Goal: Task Accomplishment & Management: Use online tool/utility

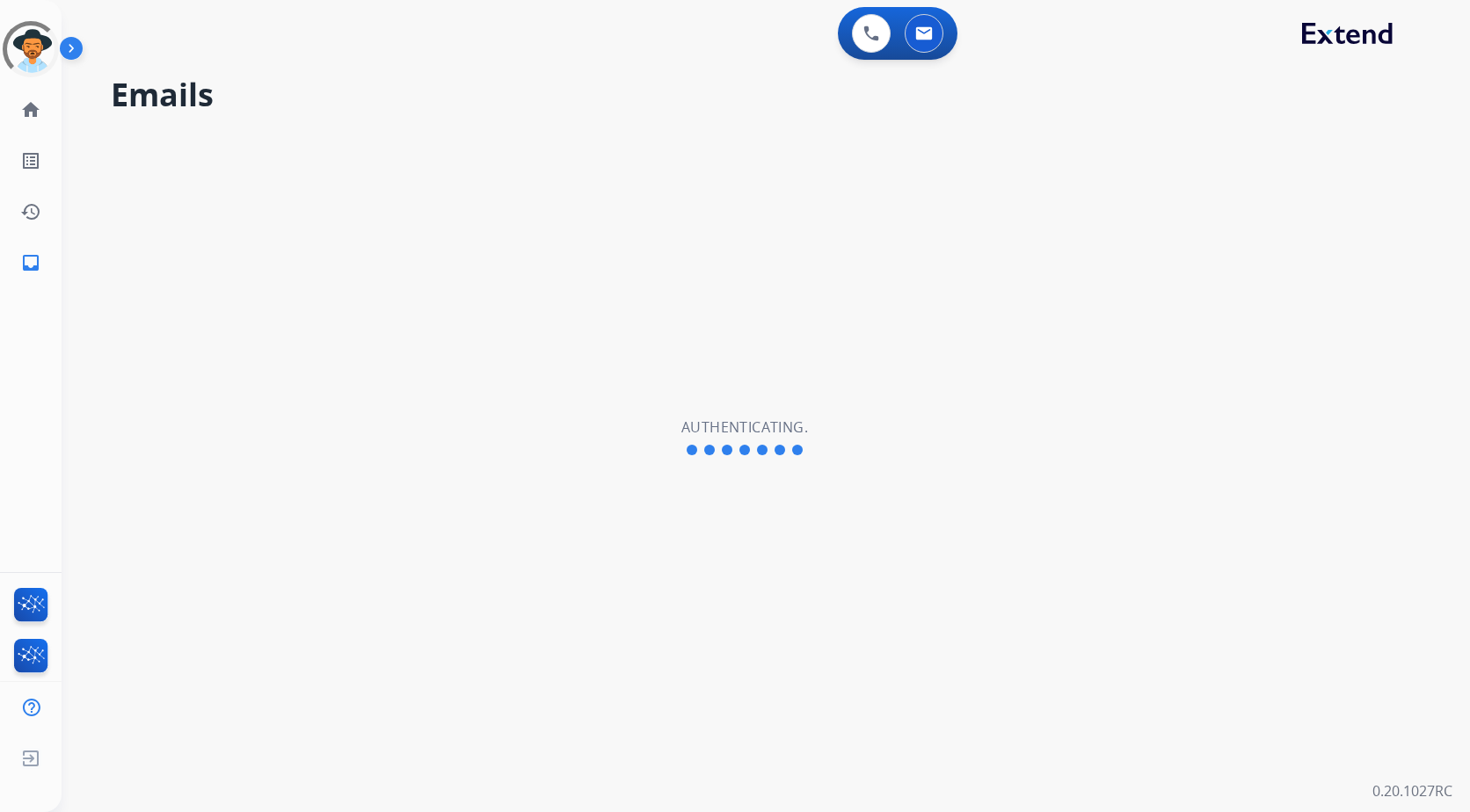
select select "**********"
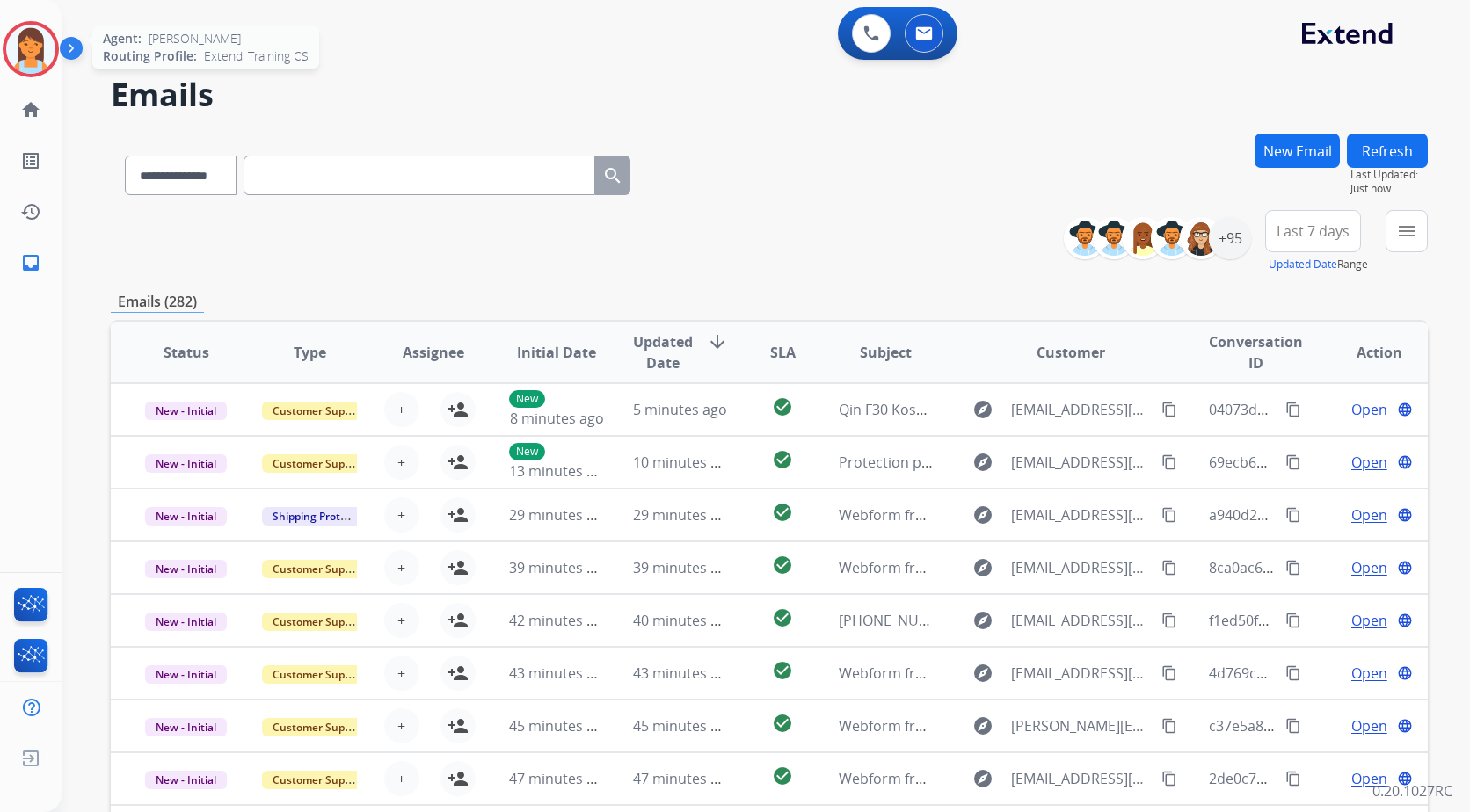
click at [47, 39] on img at bounding box center [31, 50] width 50 height 50
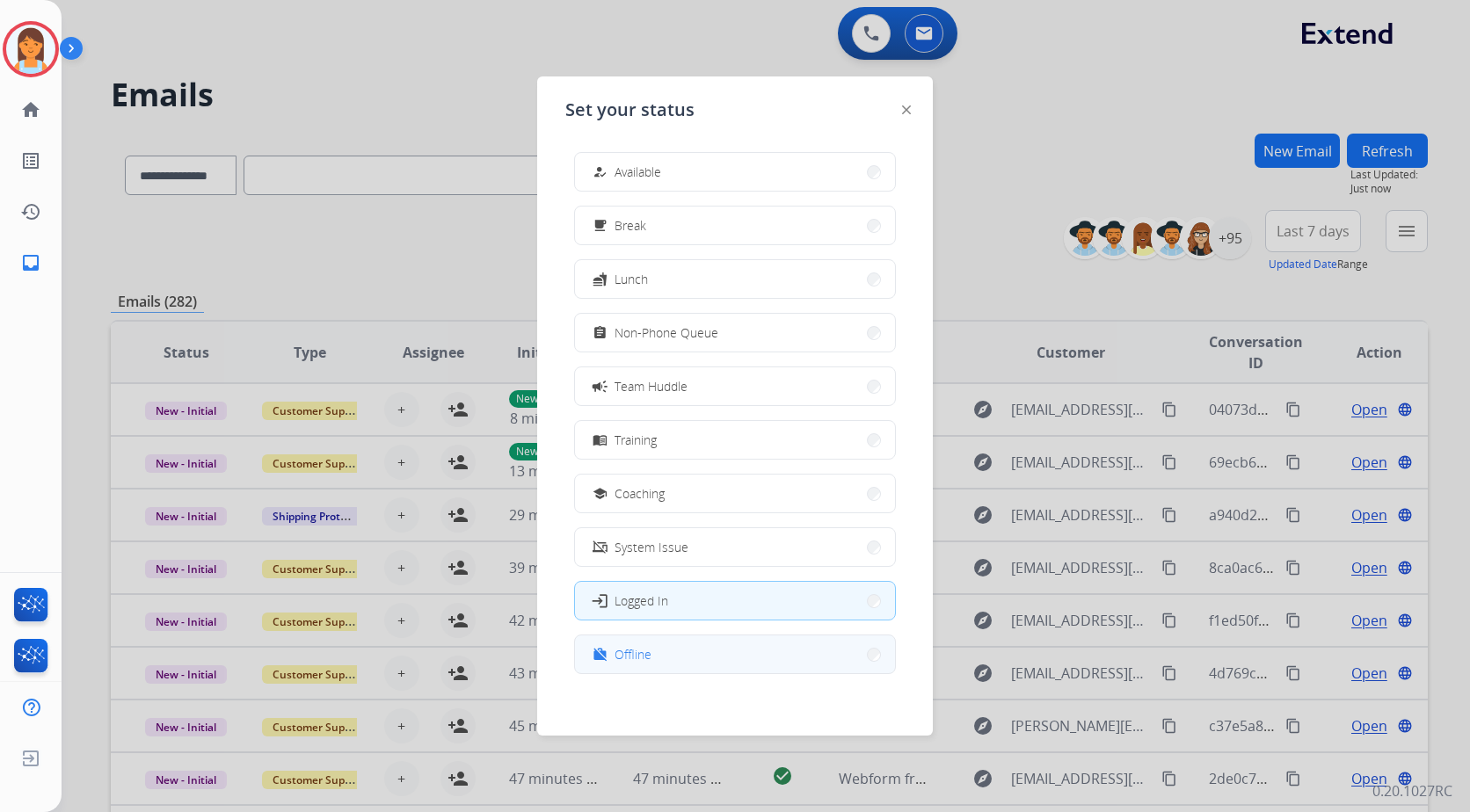
scroll to position [5, 0]
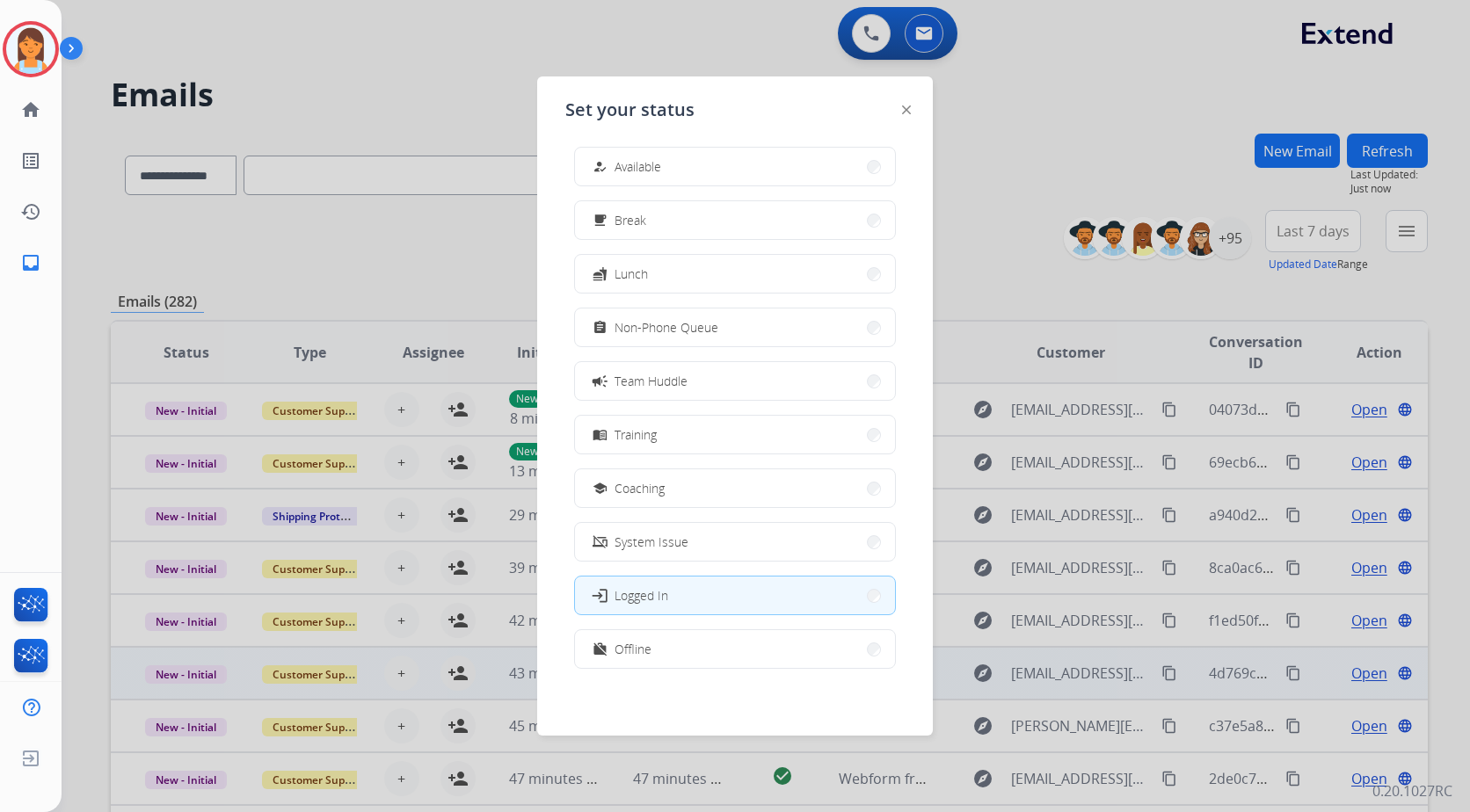
click at [747, 657] on button "work_off Offline" at bounding box center [735, 649] width 320 height 38
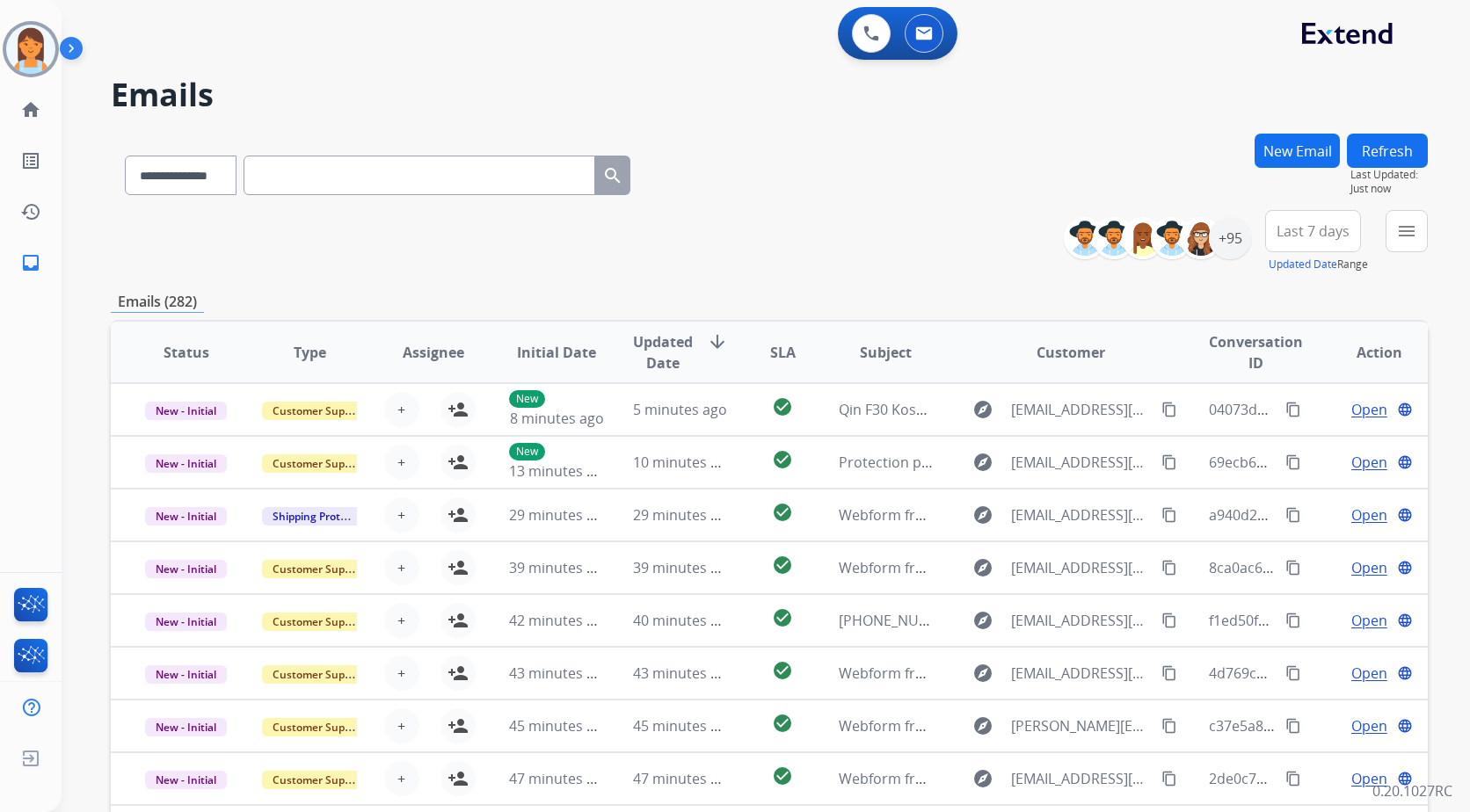
click at [1338, 235] on span "Last 7 days" at bounding box center [1313, 231] width 73 height 7
click at [1303, 439] on div "Last 90 days" at bounding box center [1307, 445] width 97 height 27
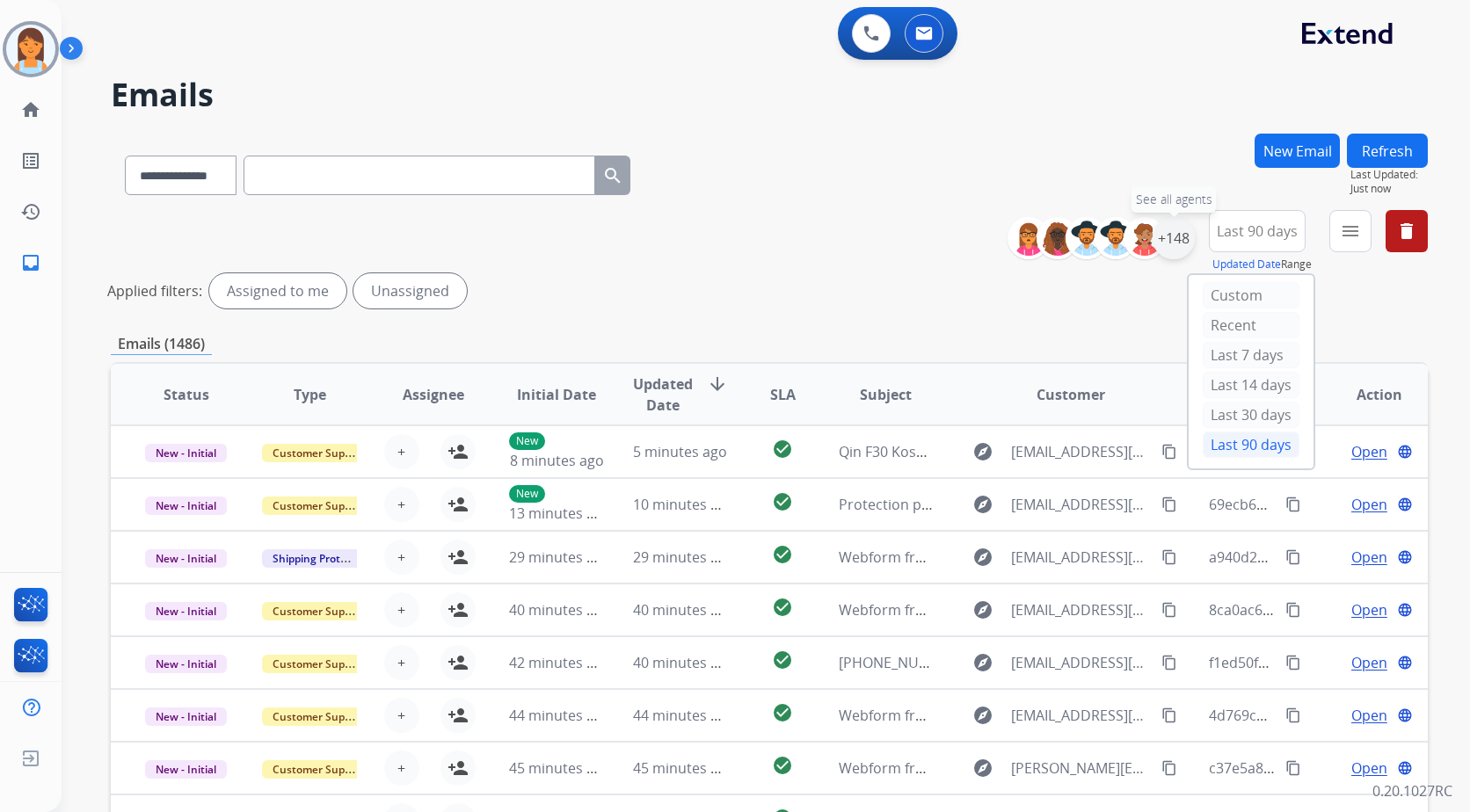
click at [1189, 246] on div "+148" at bounding box center [1174, 238] width 43 height 43
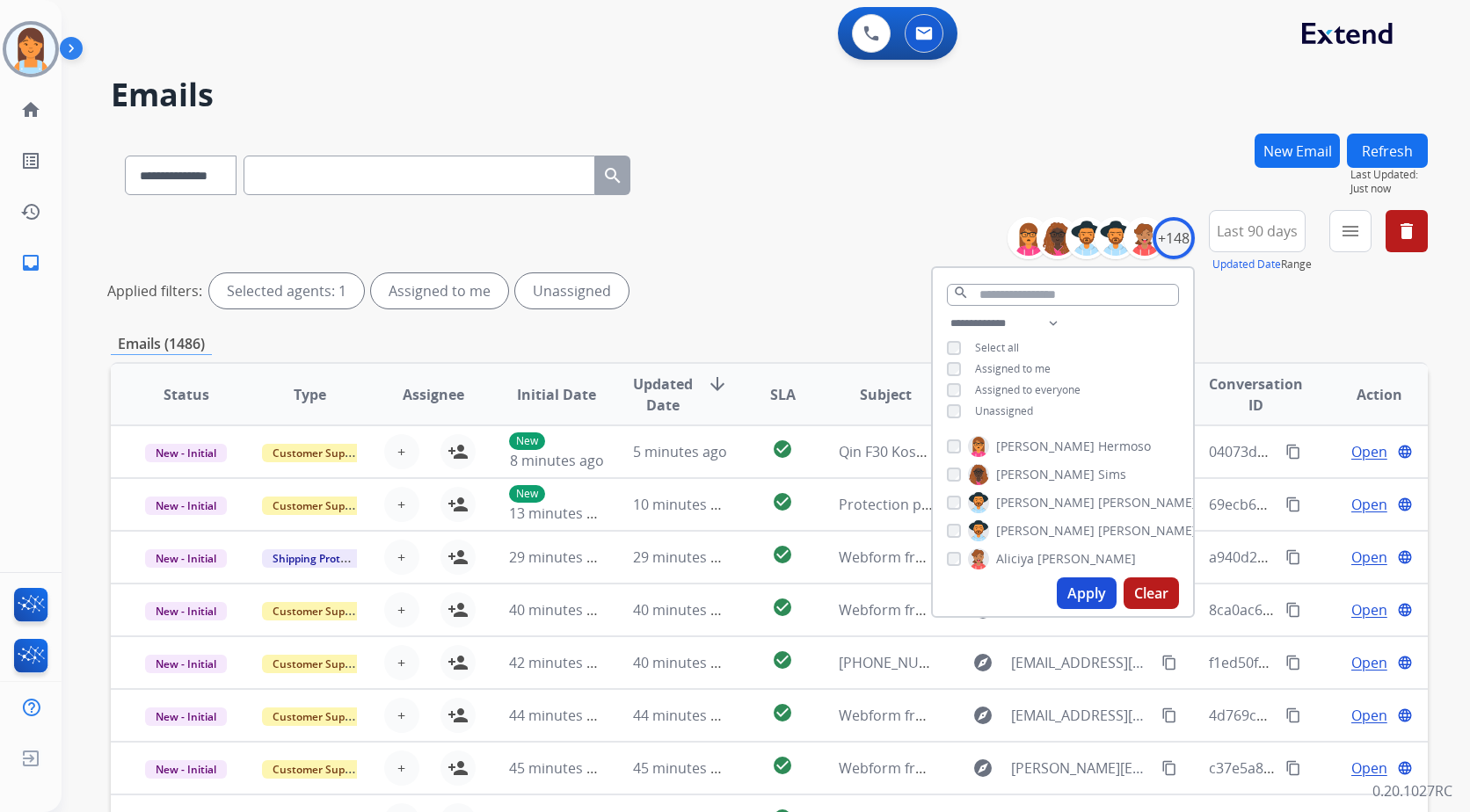
click at [1028, 363] on span "Assigned to me" at bounding box center [1013, 369] width 75 height 15
click at [1090, 594] on button "Apply" at bounding box center [1086, 593] width 59 height 32
click at [1341, 239] on mat-icon "menu" at bounding box center [1350, 231] width 21 height 21
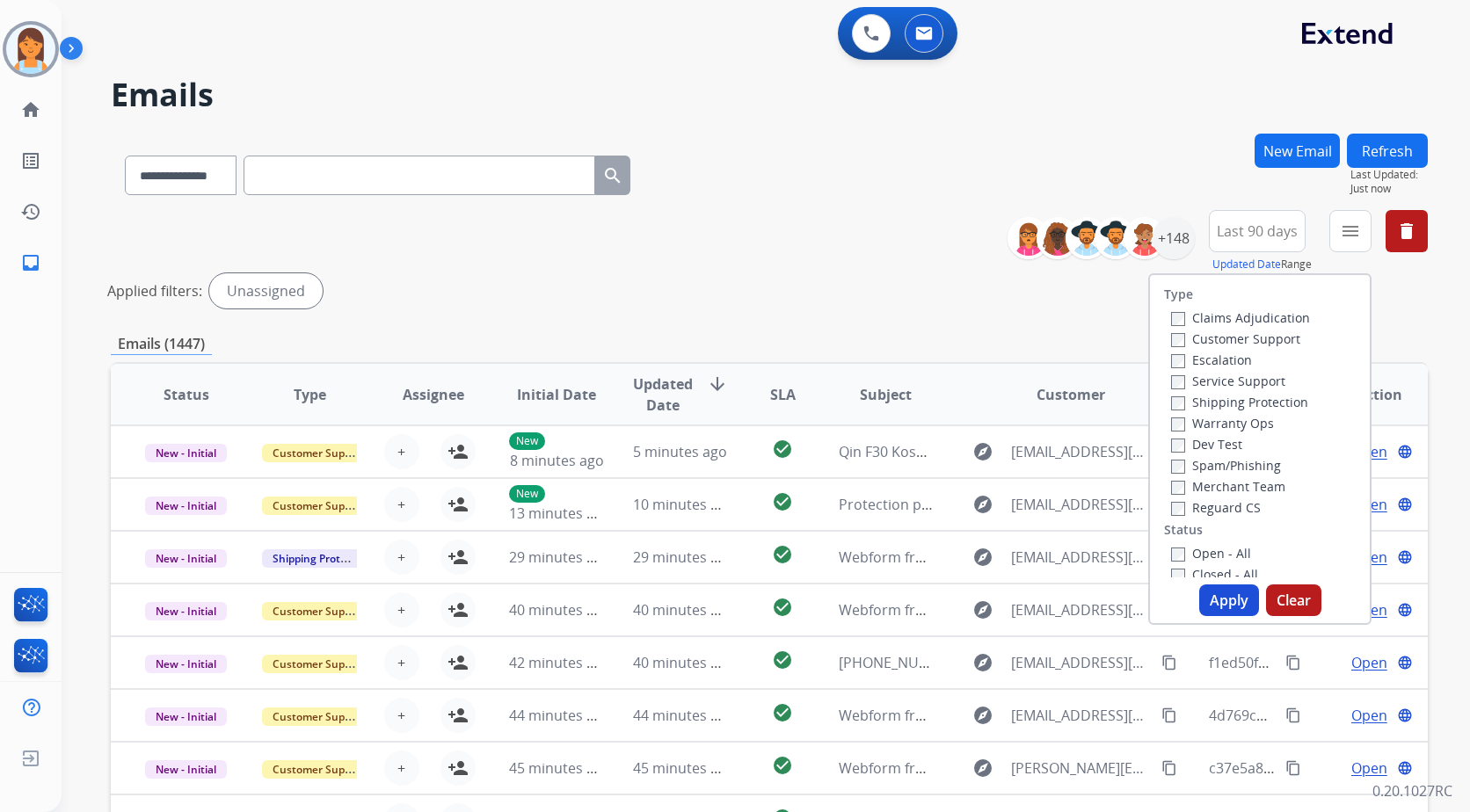
click at [1261, 335] on label "Customer Support" at bounding box center [1236, 339] width 129 height 17
click at [1283, 399] on label "Shipping Protection" at bounding box center [1239, 402] width 137 height 17
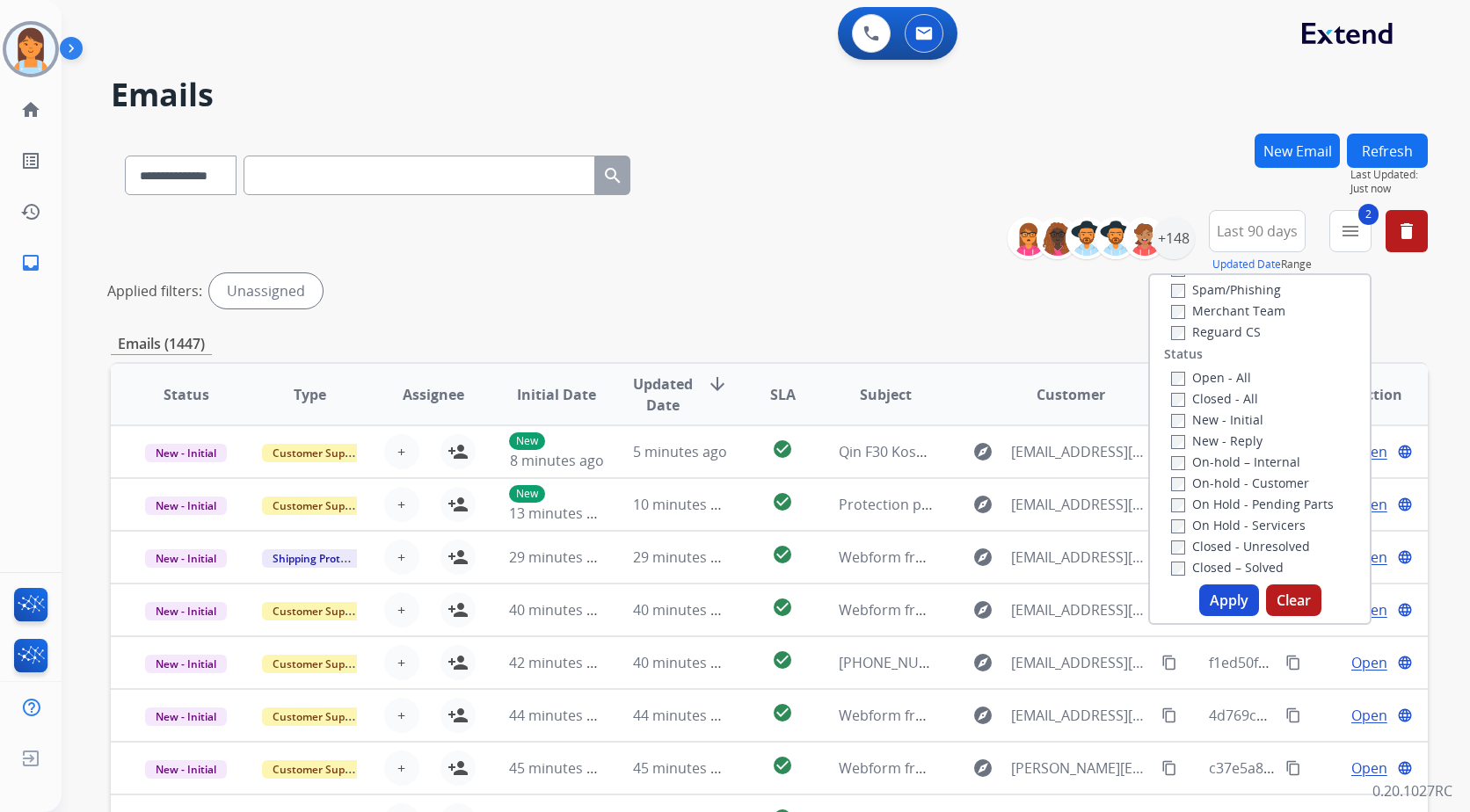
click at [1234, 333] on label "Reguard CS" at bounding box center [1216, 332] width 90 height 17
click at [1226, 377] on label "Open - All" at bounding box center [1211, 377] width 80 height 17
click at [1220, 355] on label "New - Reply" at bounding box center [1216, 353] width 91 height 17
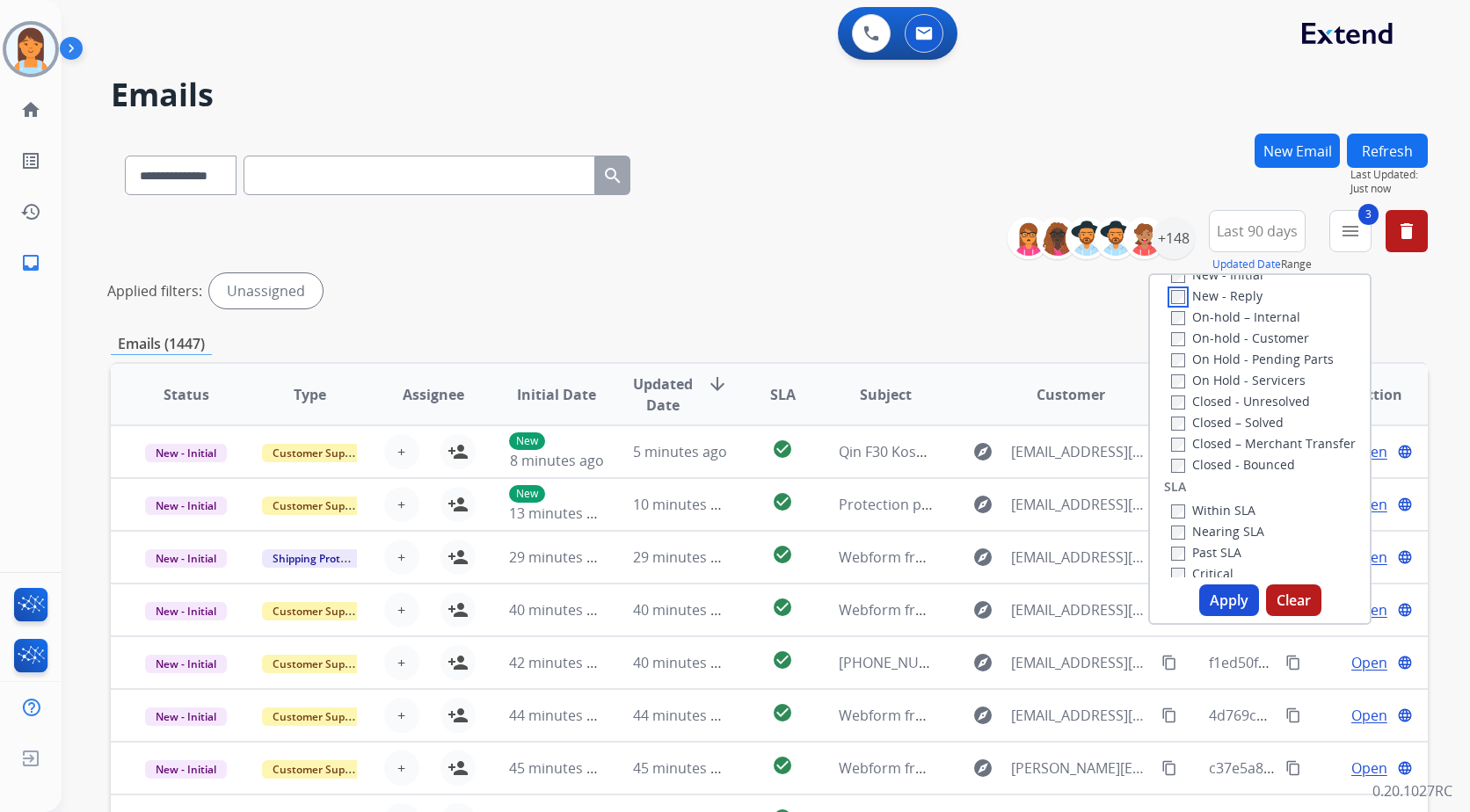
scroll to position [352, 0]
click at [1225, 355] on label "New - Reply" at bounding box center [1216, 353] width 91 height 17
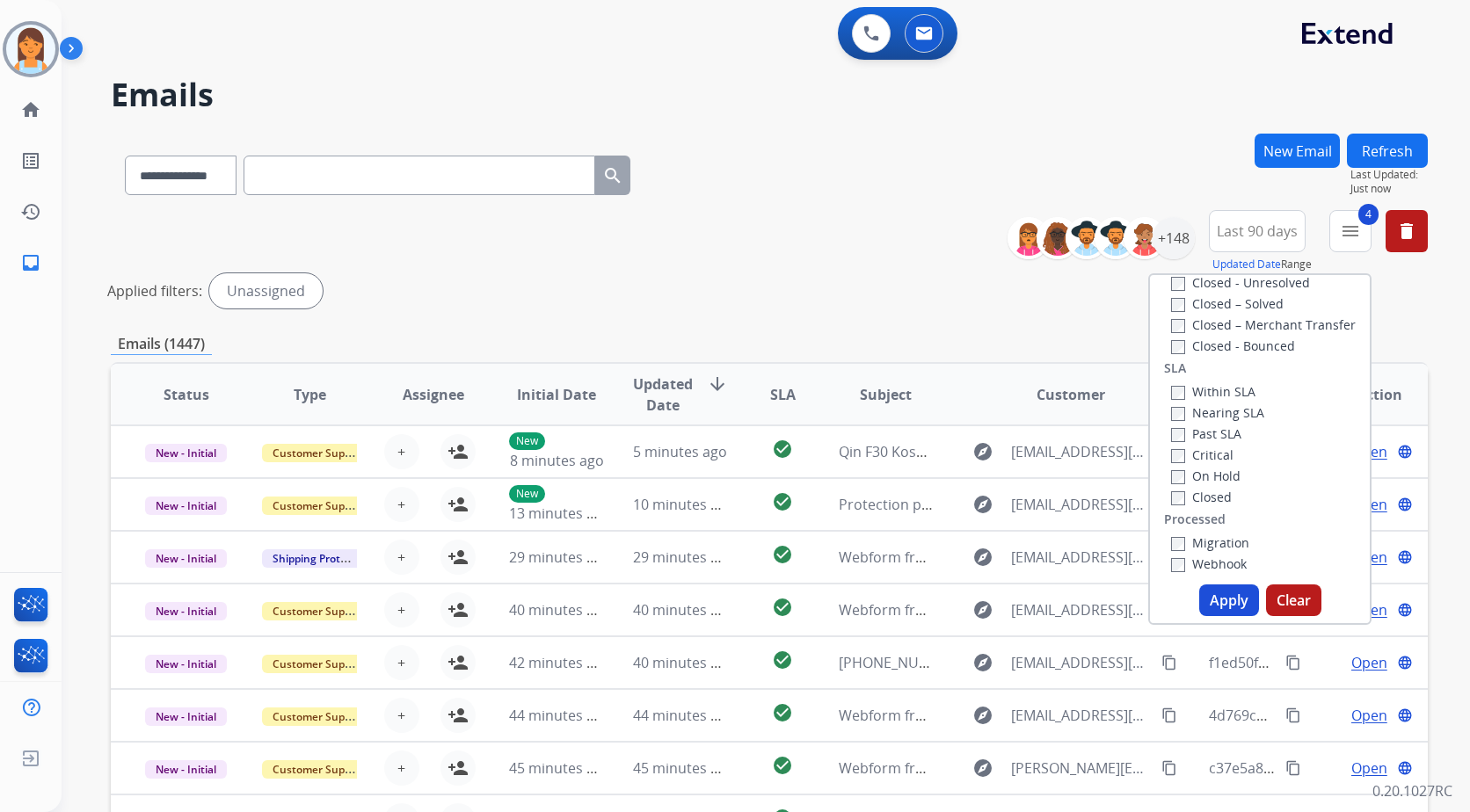
click at [1225, 595] on button "Apply" at bounding box center [1229, 600] width 59 height 32
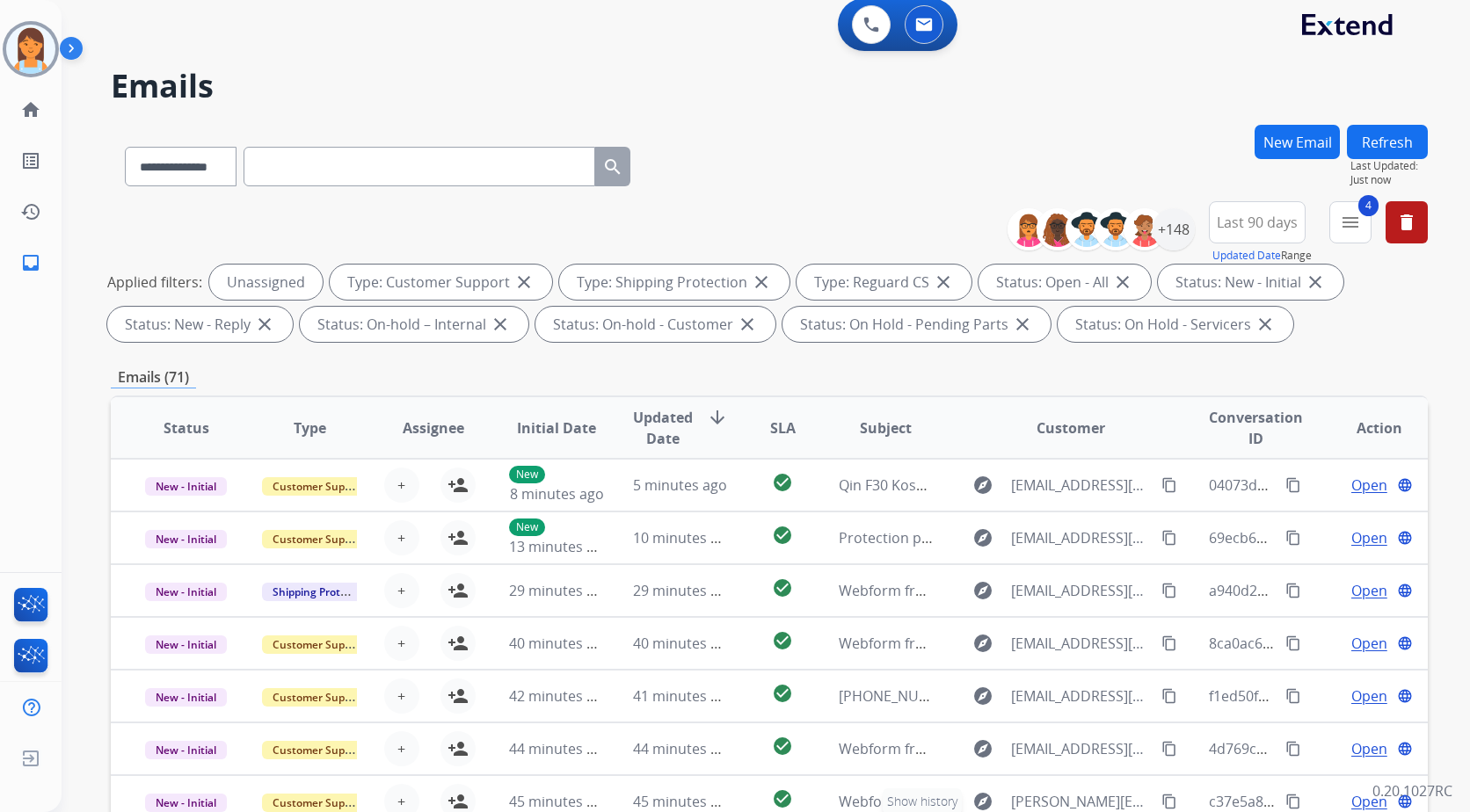
scroll to position [0, 0]
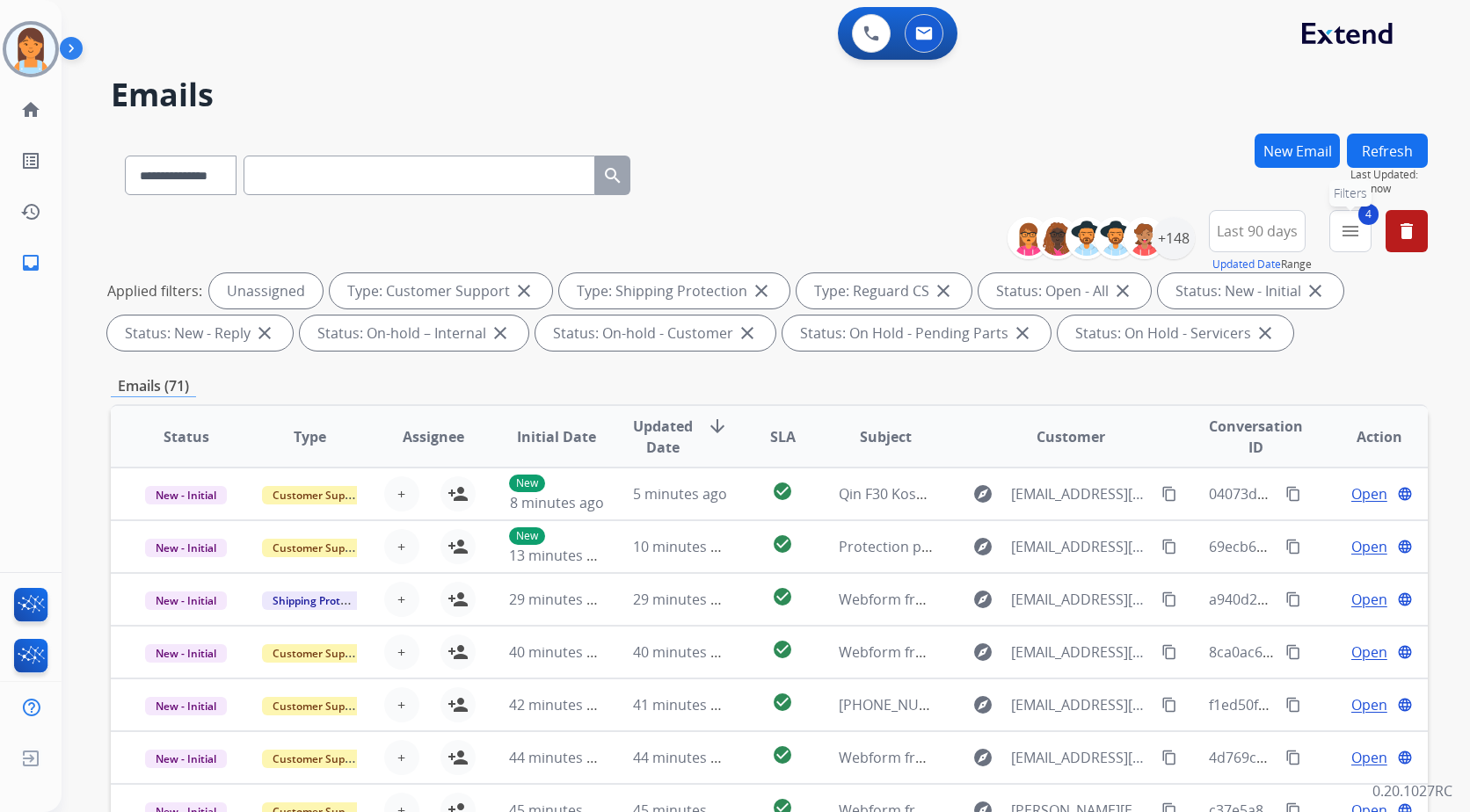
click at [1340, 229] on mat-icon "menu" at bounding box center [1350, 231] width 21 height 21
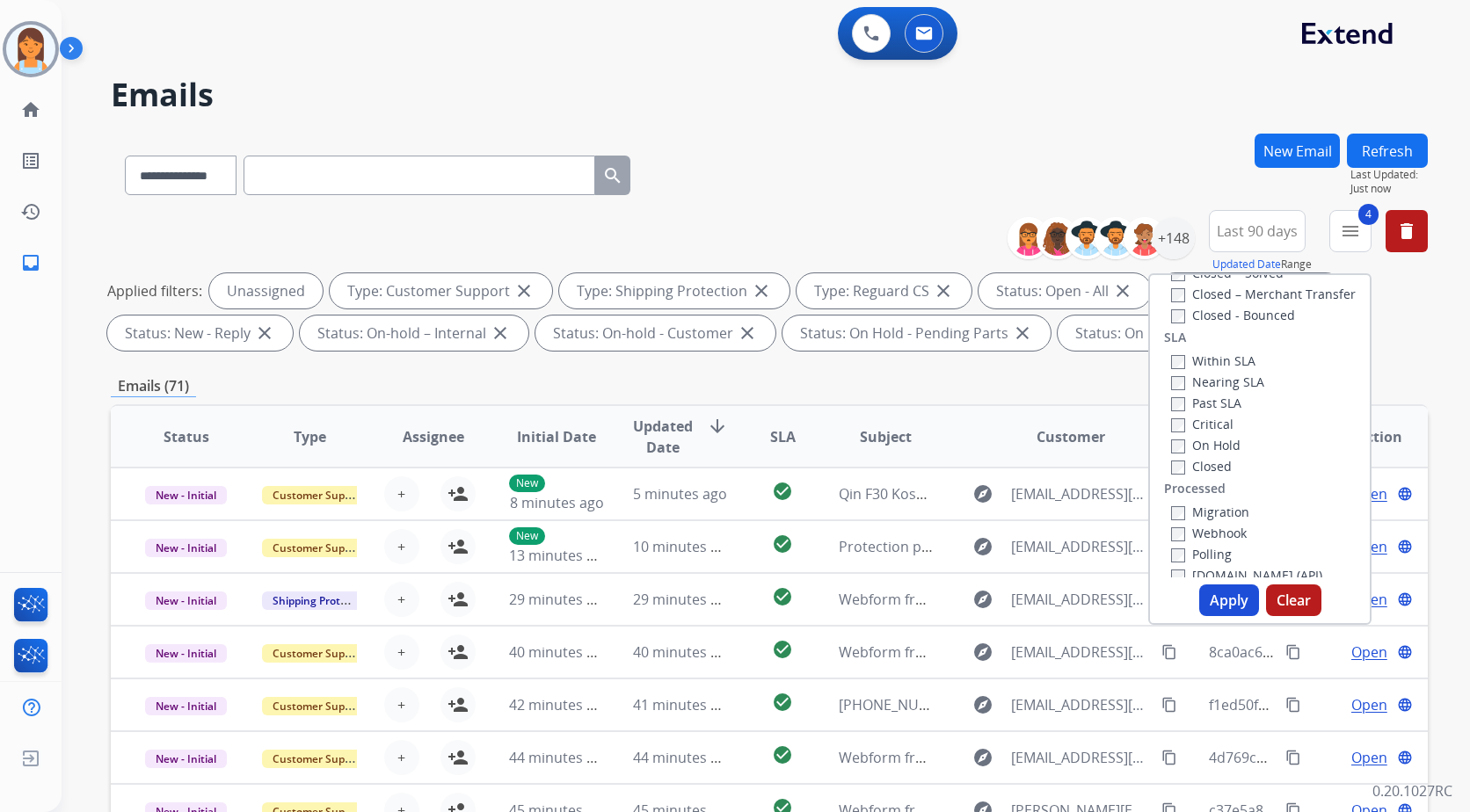
scroll to position [485, 0]
click at [1041, 373] on div "**********" at bounding box center [769, 609] width 1317 height 951
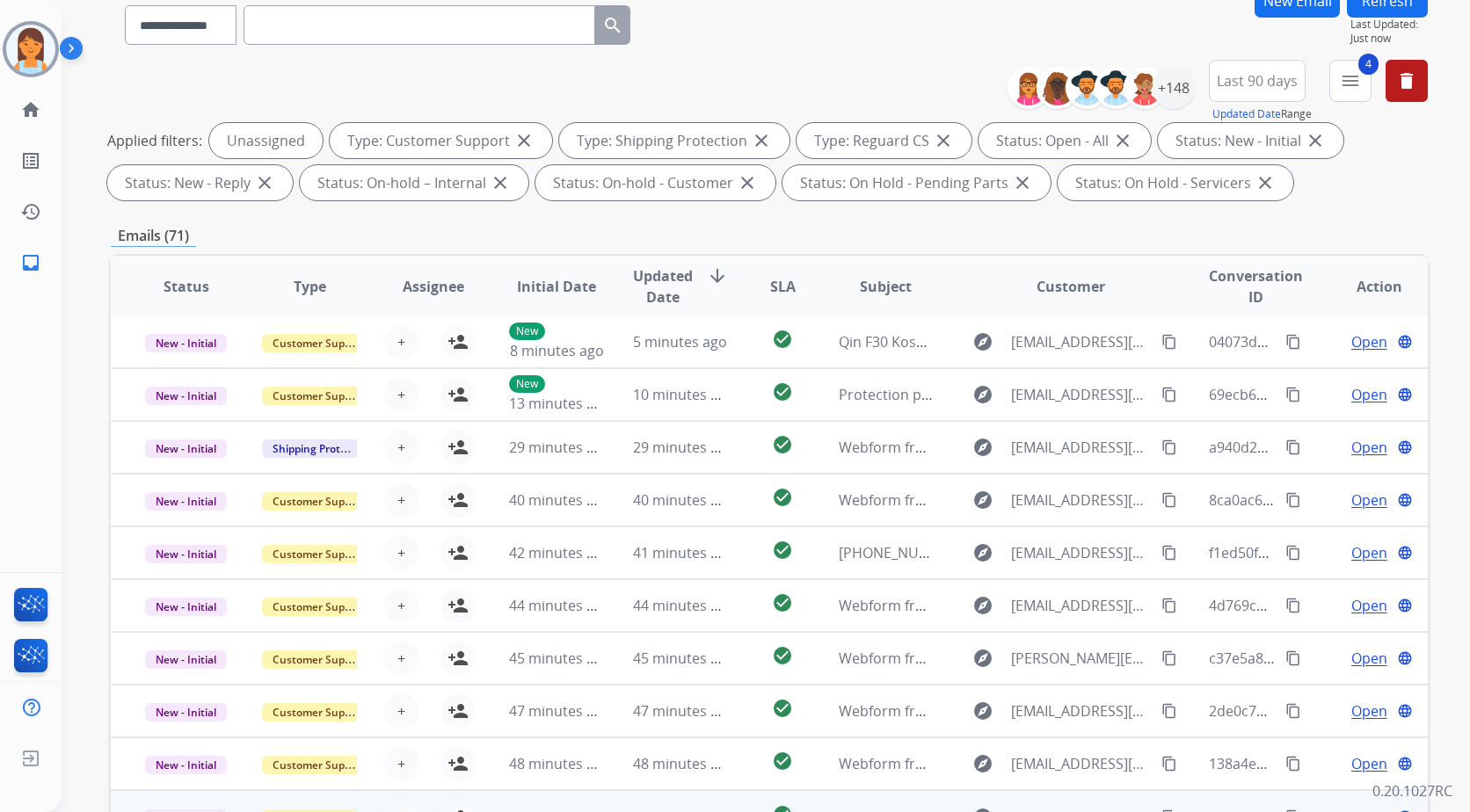
scroll to position [272, 0]
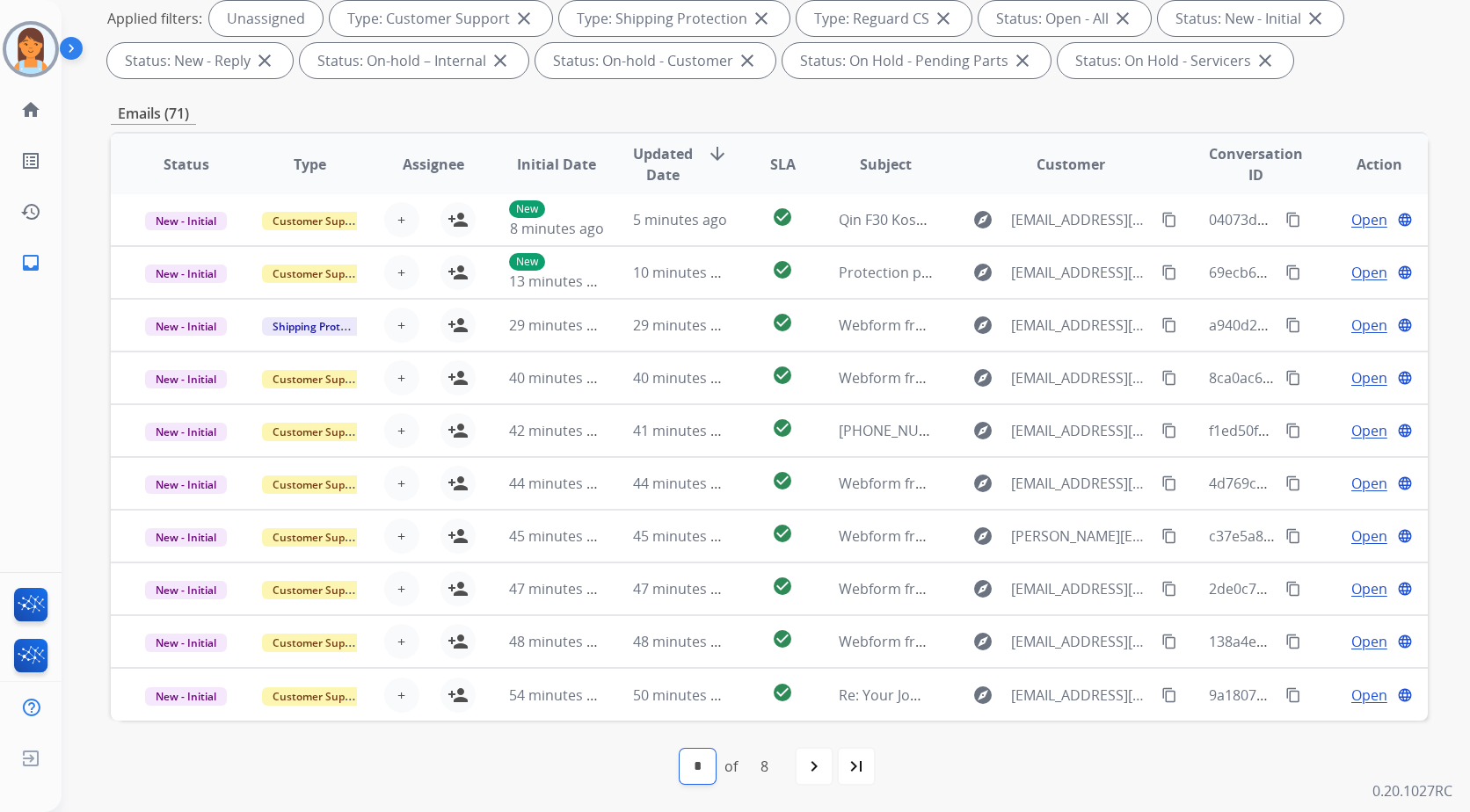
click at [705, 781] on select "* * * * * * * *" at bounding box center [698, 767] width 36 height 35
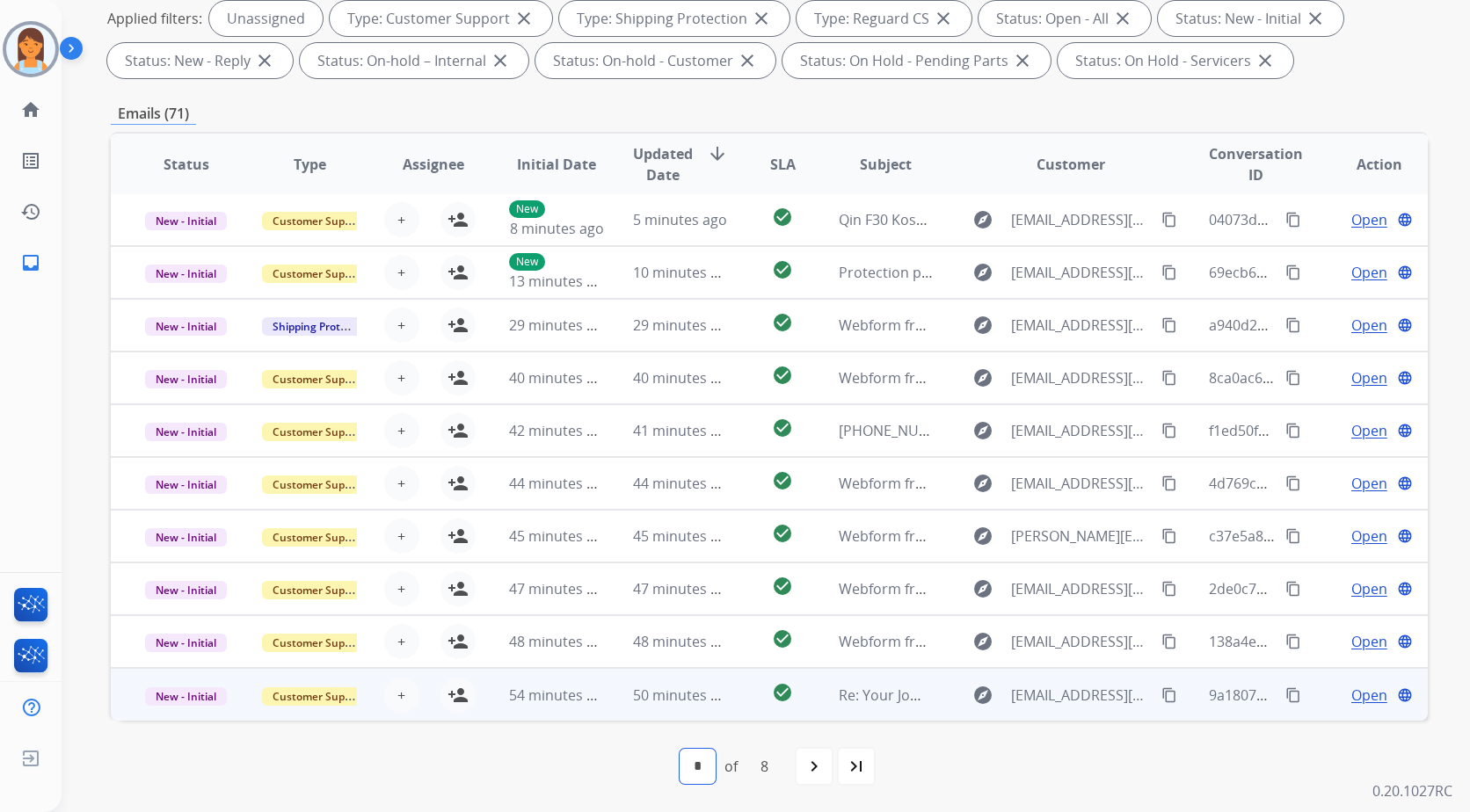
select select "*"
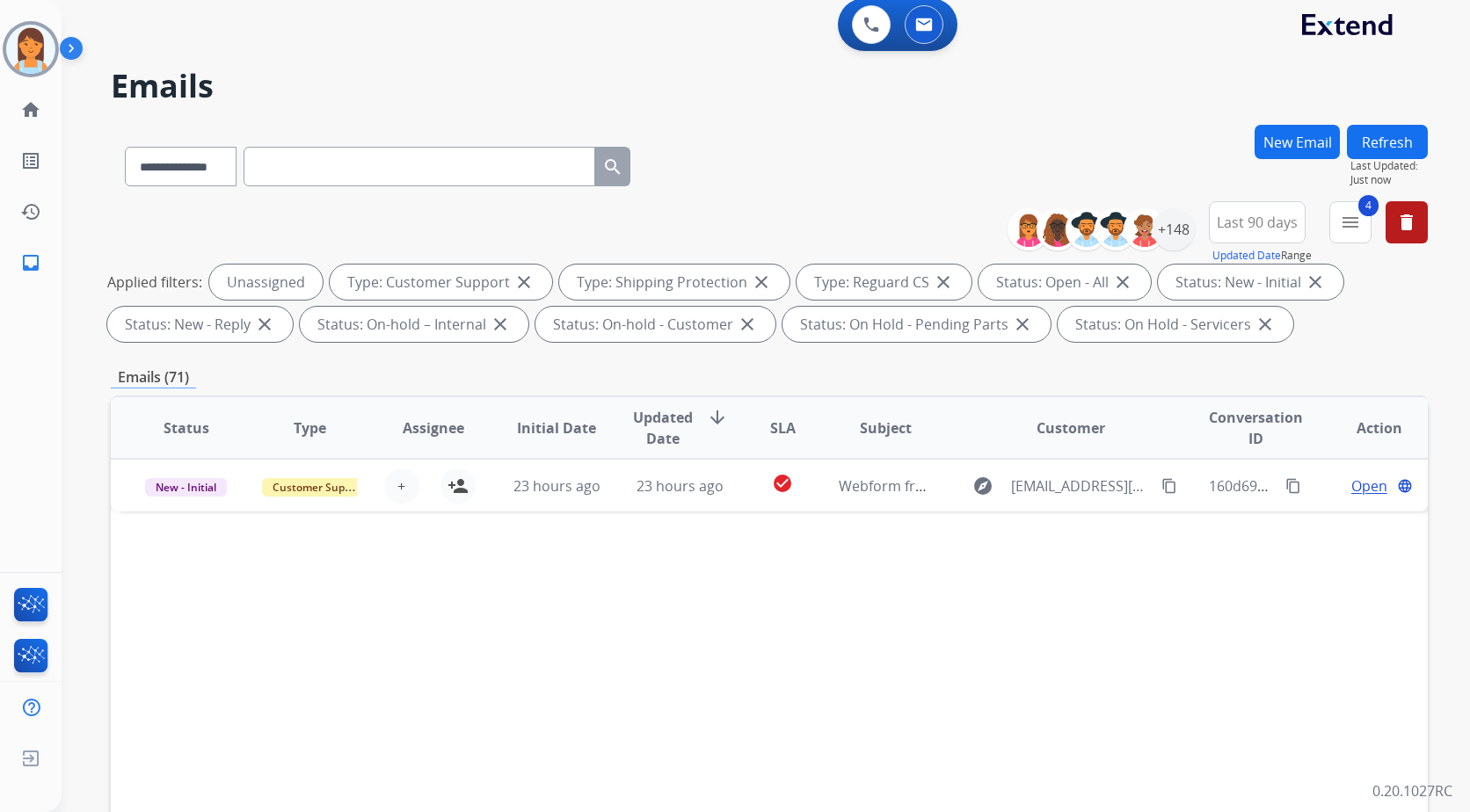
scroll to position [0, 0]
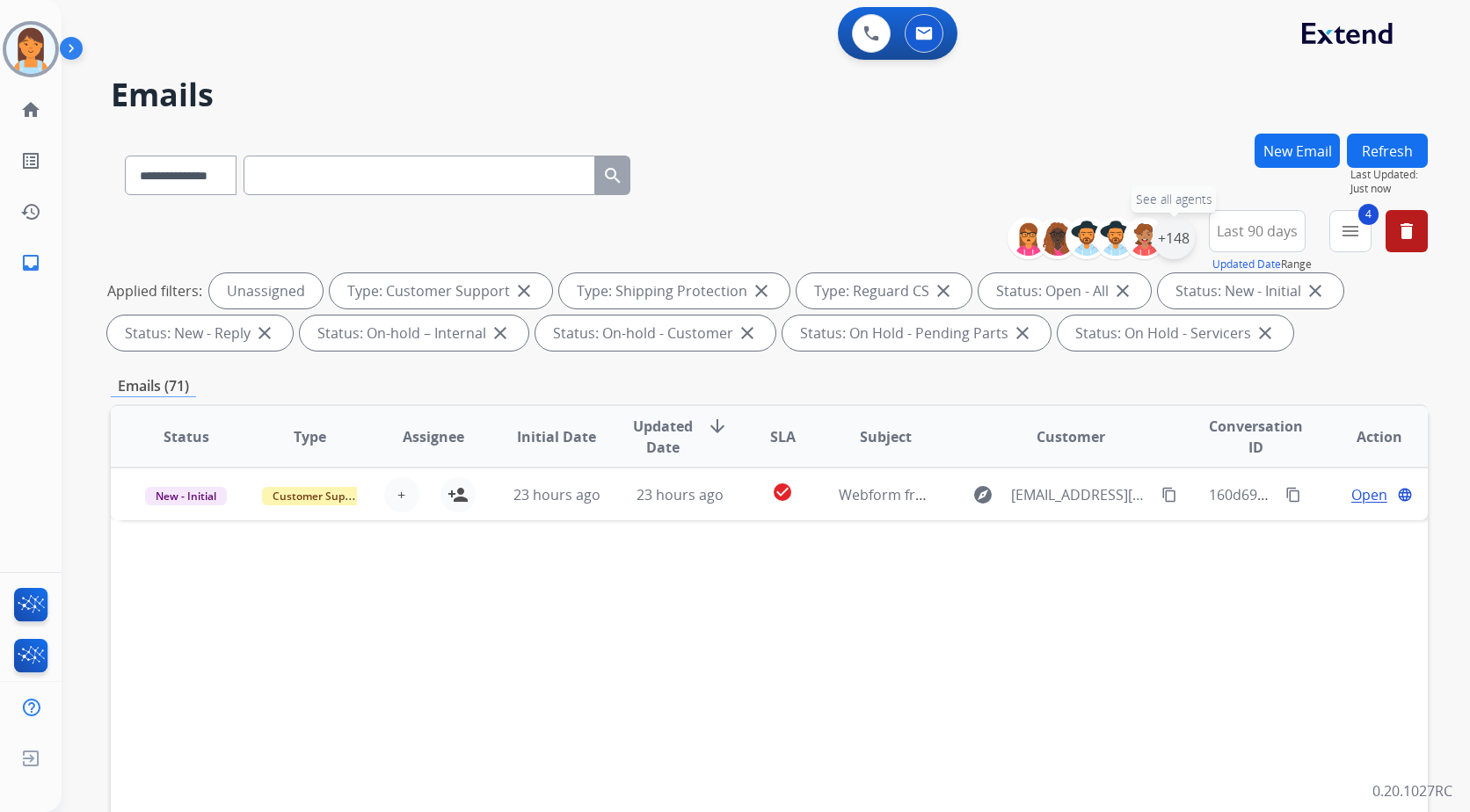
click at [1173, 229] on div "+148" at bounding box center [1174, 238] width 43 height 43
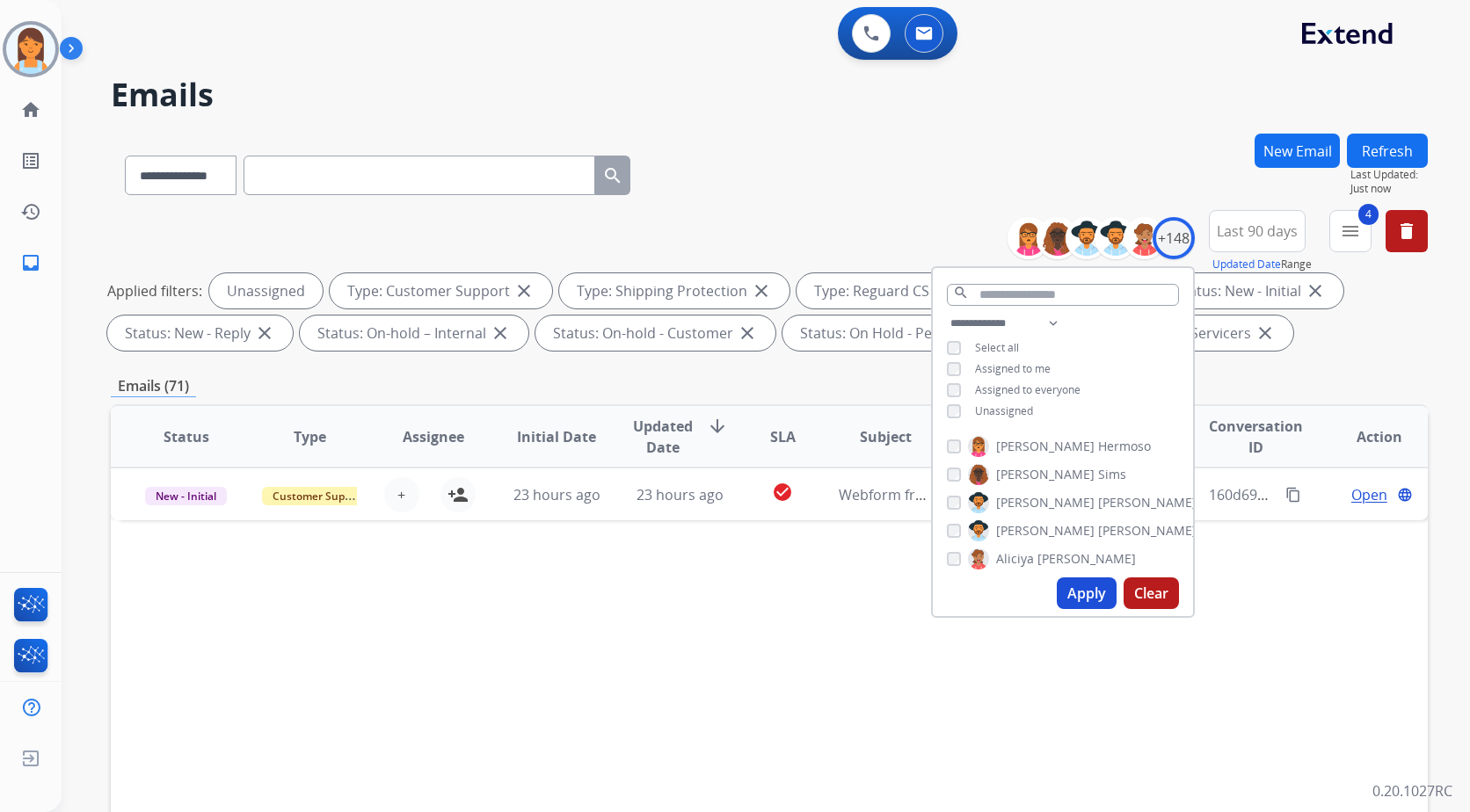
click at [1001, 406] on span "Unassigned" at bounding box center [1004, 410] width 58 height 15
click at [739, 578] on div "Status Type Assignee Initial Date Updated Date arrow_downward SLA Subject Custo…" at bounding box center [769, 699] width 1317 height 589
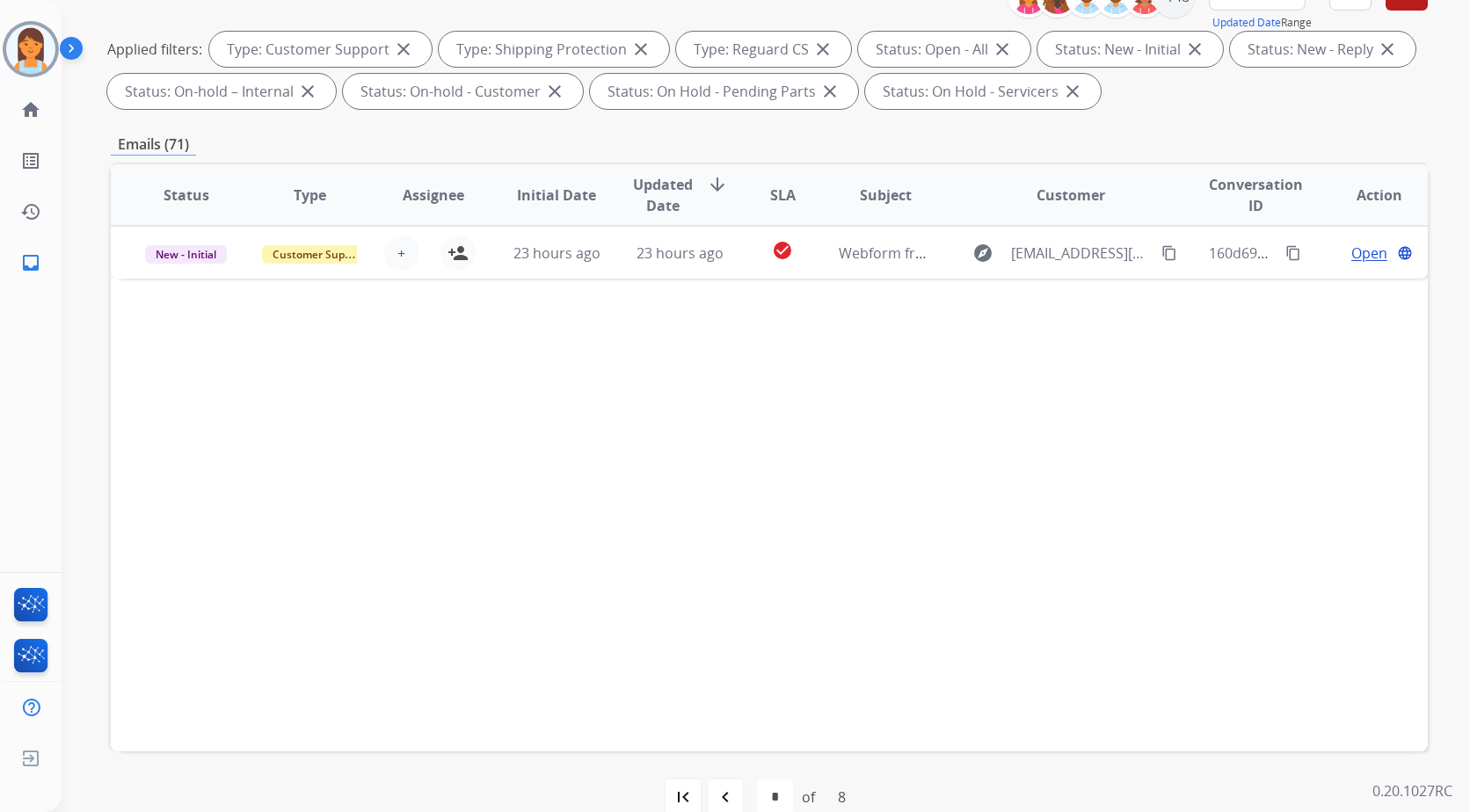
scroll to position [263, 0]
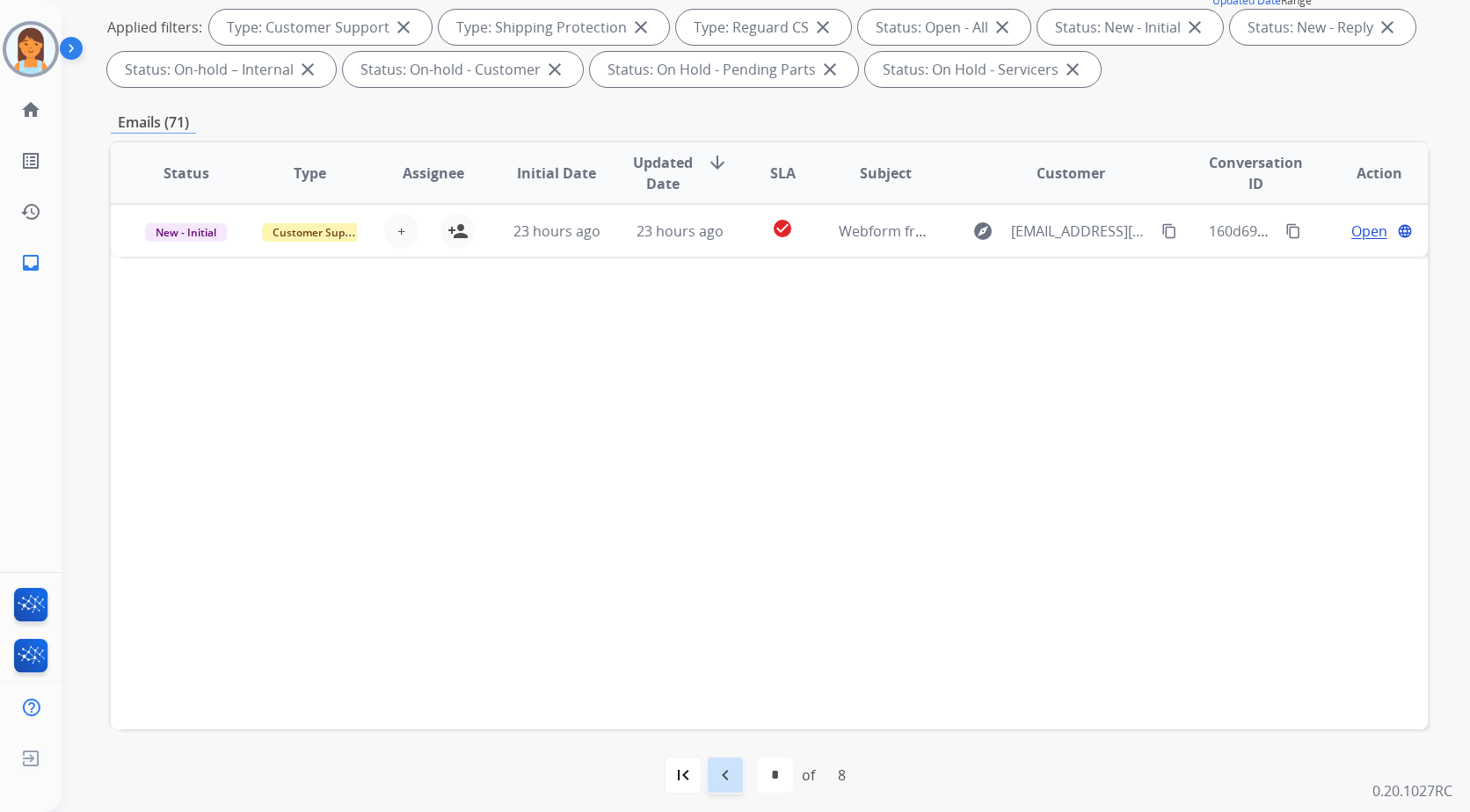
click at [715, 778] on mat-icon "navigate_before" at bounding box center [725, 776] width 21 height 21
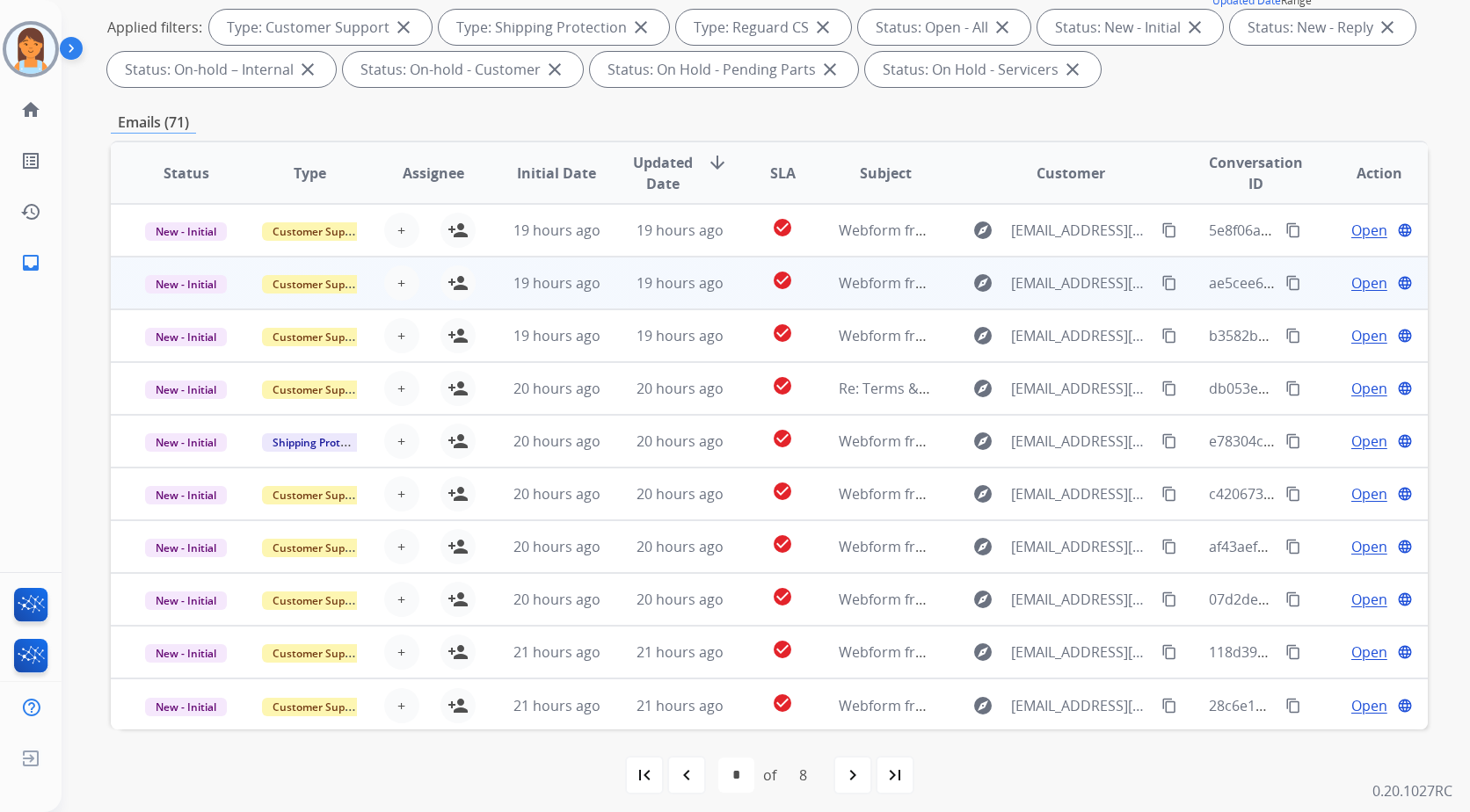
scroll to position [0, 0]
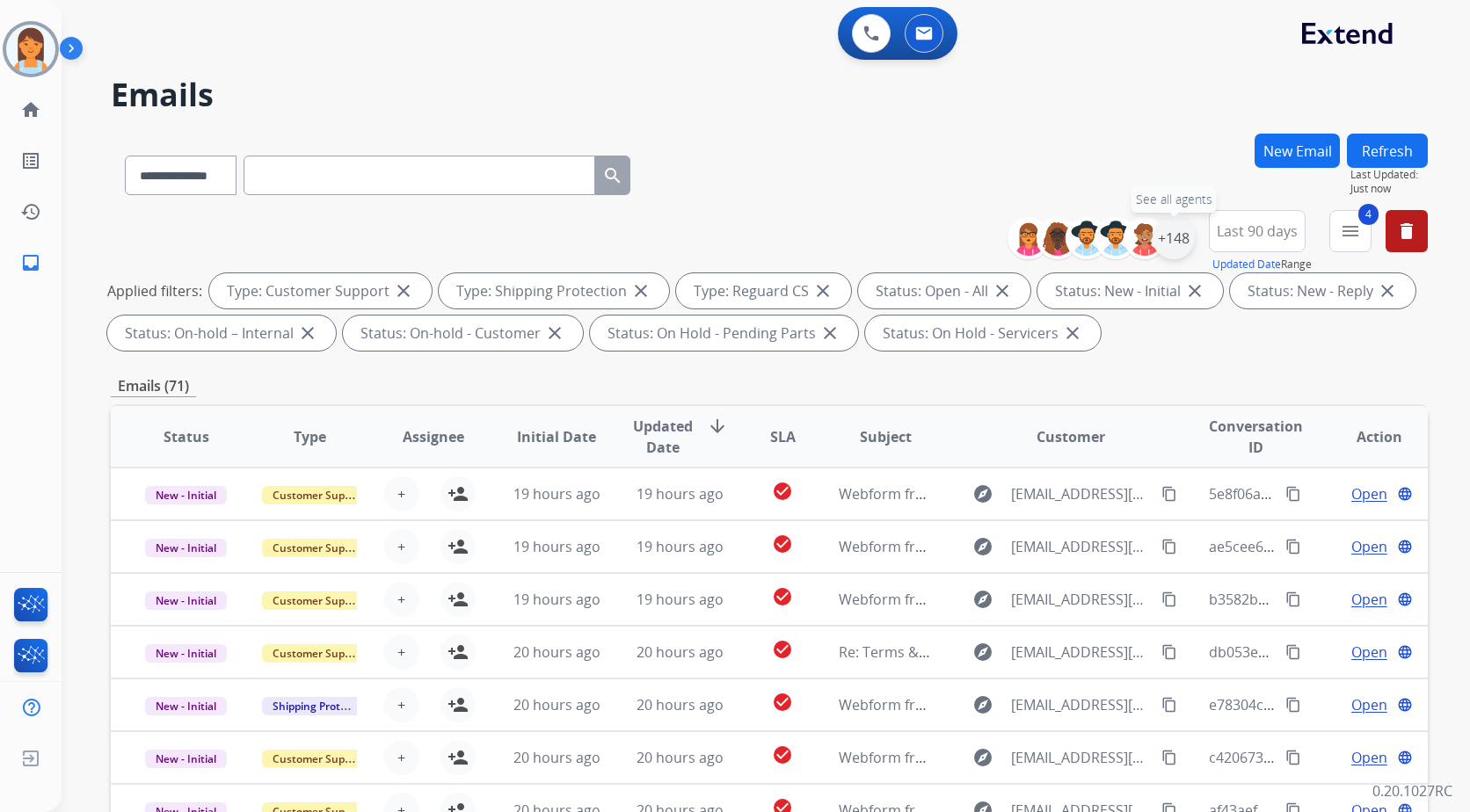
click at [1174, 241] on div "+148" at bounding box center [1174, 238] width 43 height 43
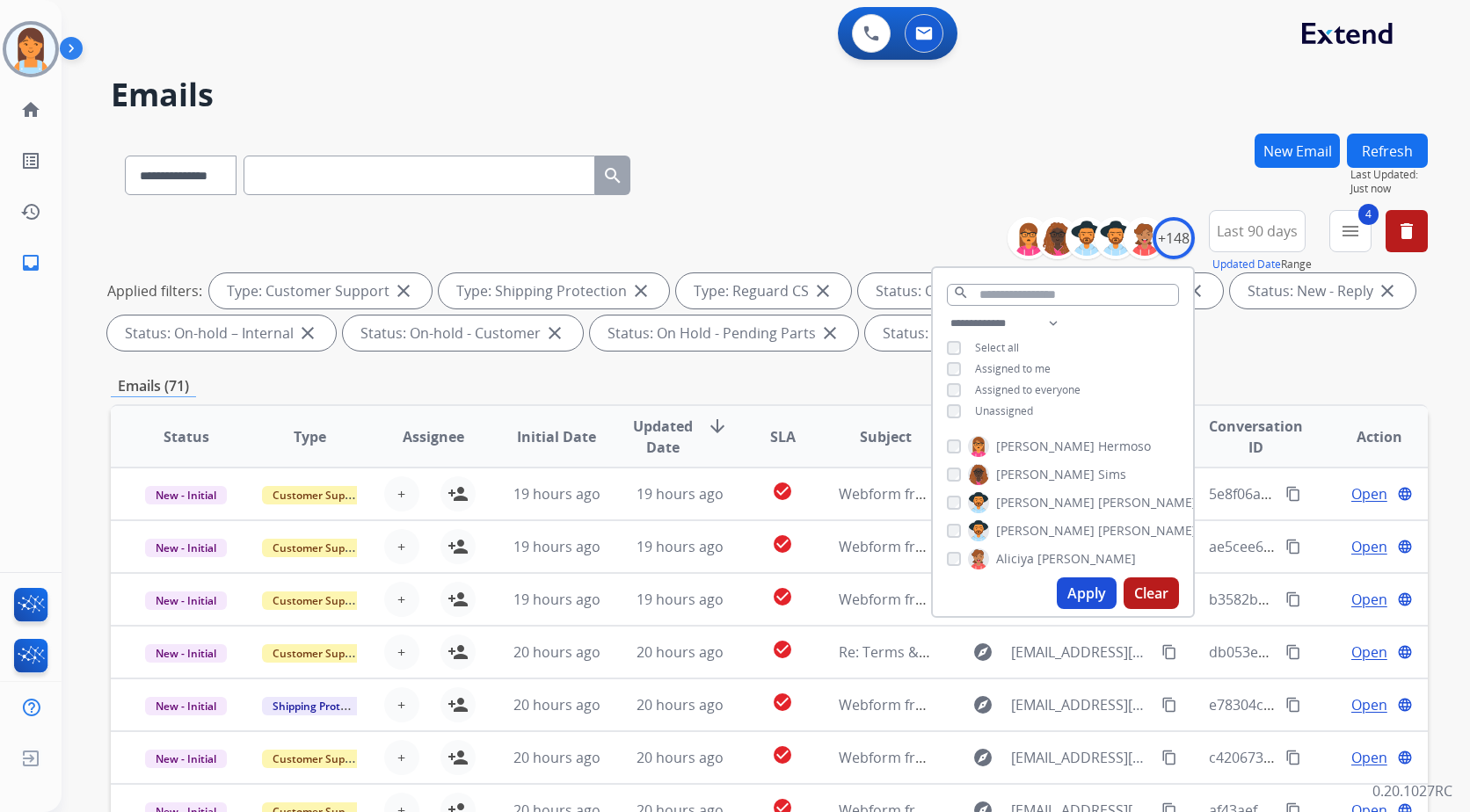
click at [1000, 332] on div "**********" at bounding box center [1063, 369] width 261 height 113
click at [1001, 324] on select "**********" at bounding box center [1007, 324] width 121 height 21
select select "**********"
click at [947, 313] on select "**********" at bounding box center [1007, 324] width 121 height 21
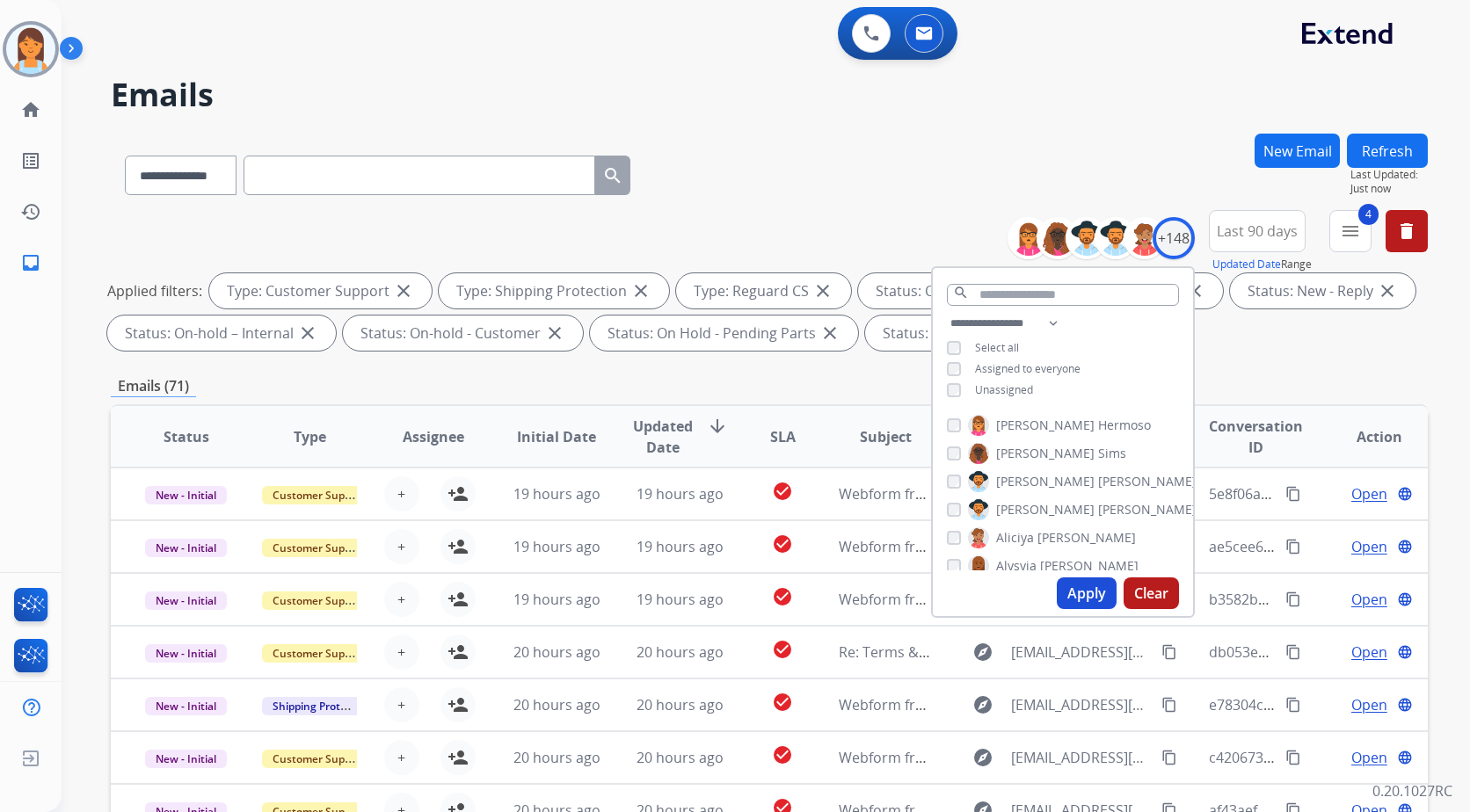
click at [997, 364] on span "Assigned to everyone" at bounding box center [1028, 369] width 106 height 15
click at [1083, 600] on button "Apply" at bounding box center [1086, 593] width 59 height 32
select select "*"
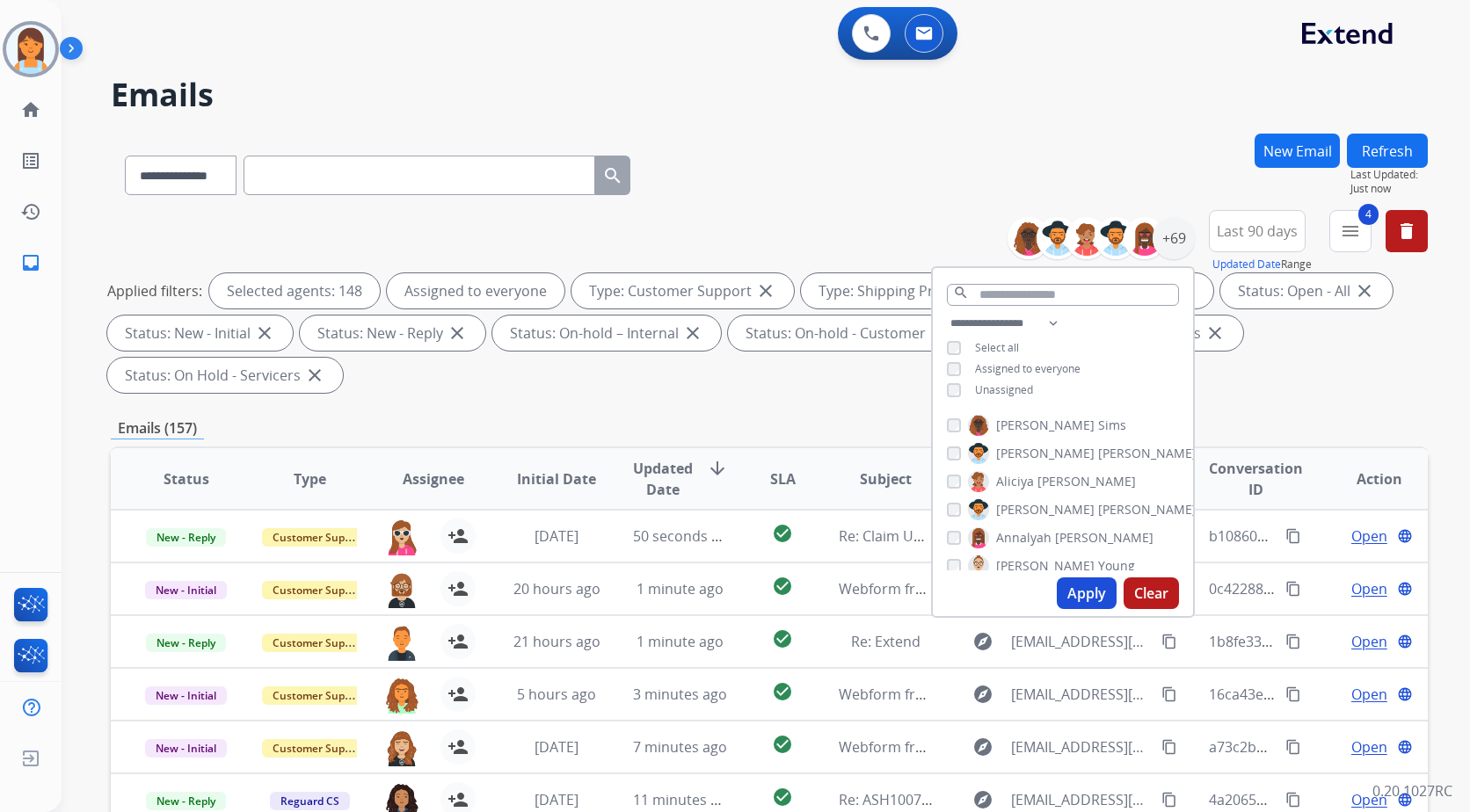
click at [1092, 594] on button "Apply" at bounding box center [1086, 593] width 59 height 32
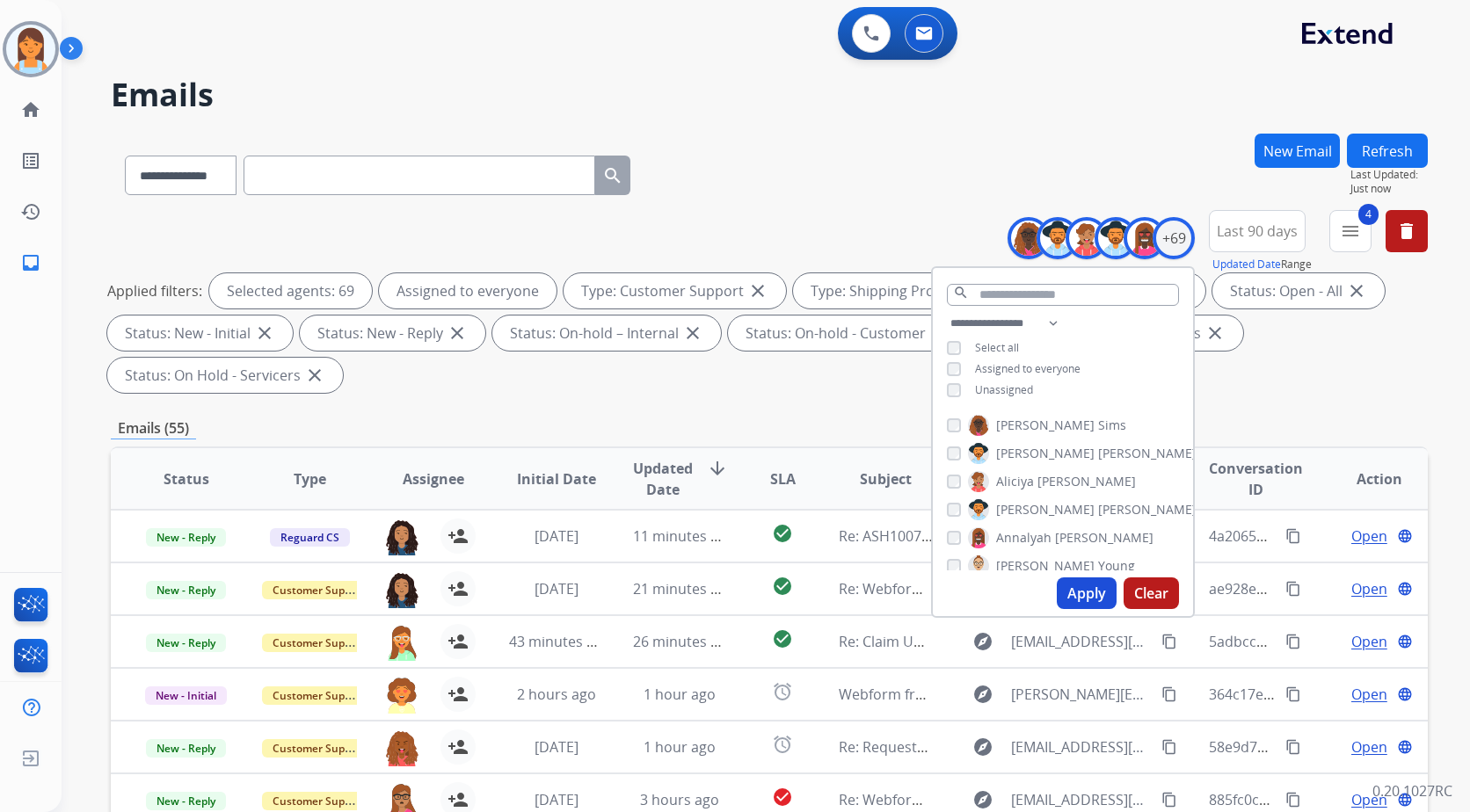
click at [838, 412] on div "**********" at bounding box center [769, 630] width 1317 height 994
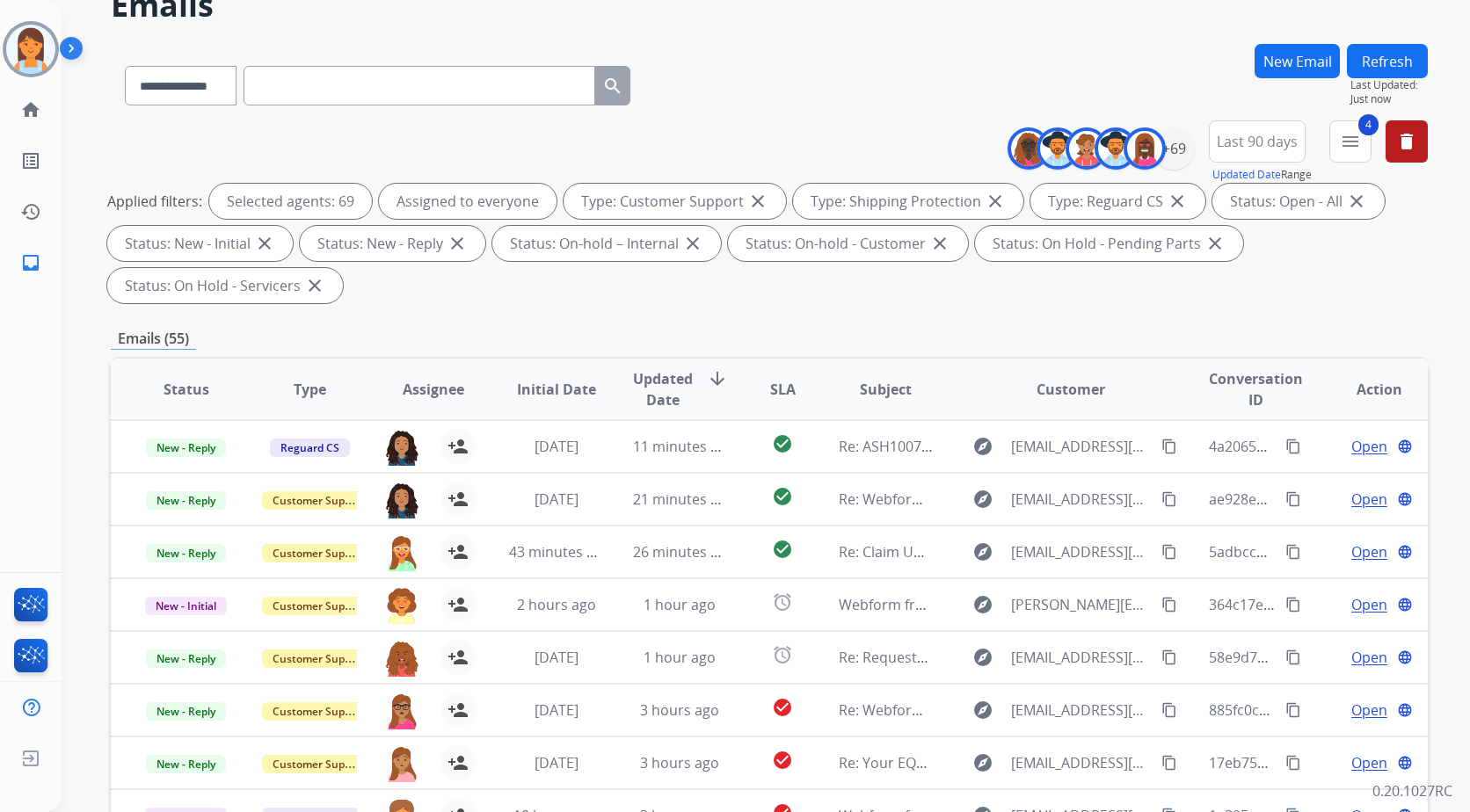
scroll to position [88, 0]
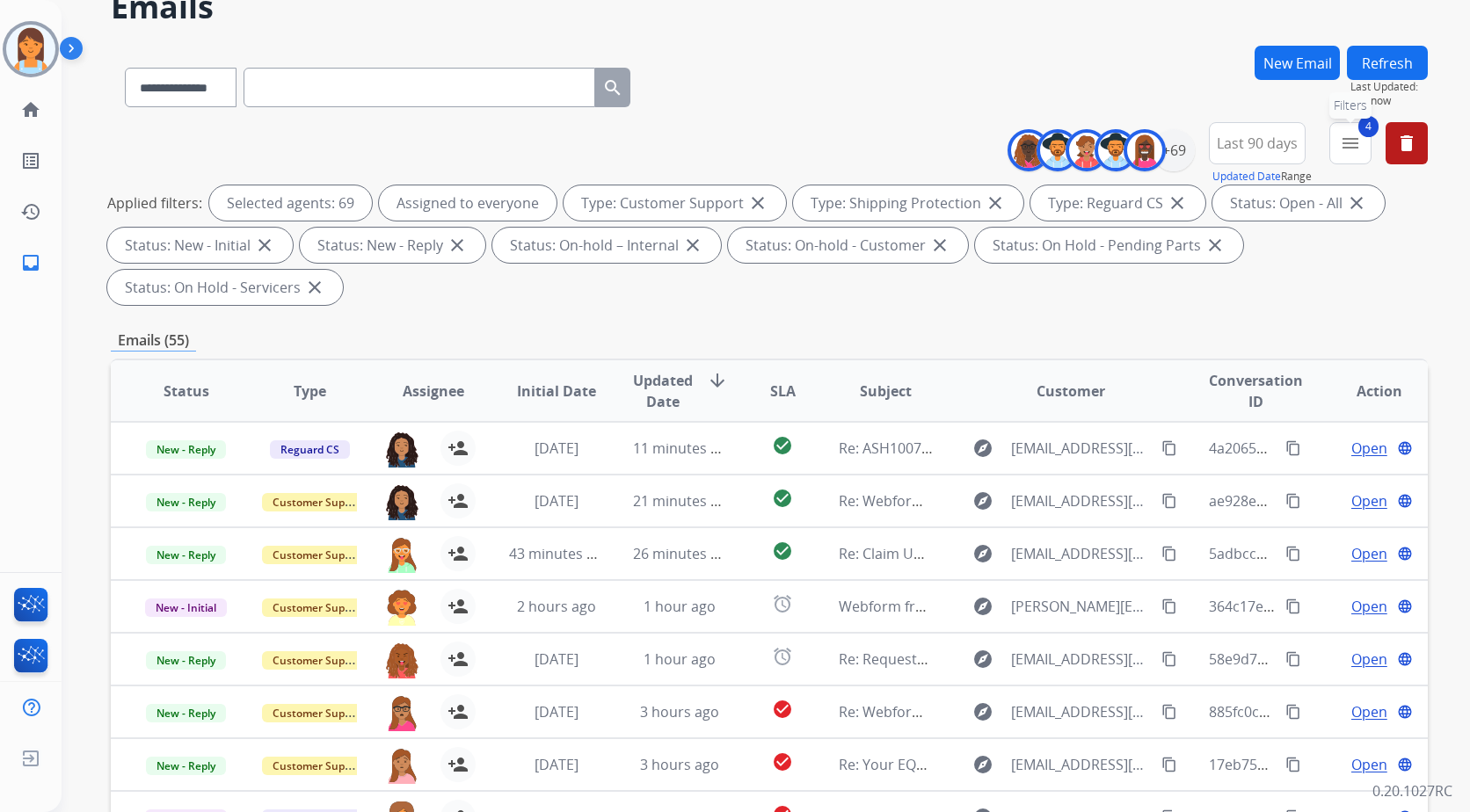
click at [1337, 152] on button "4 menu Filters" at bounding box center [1350, 144] width 43 height 43
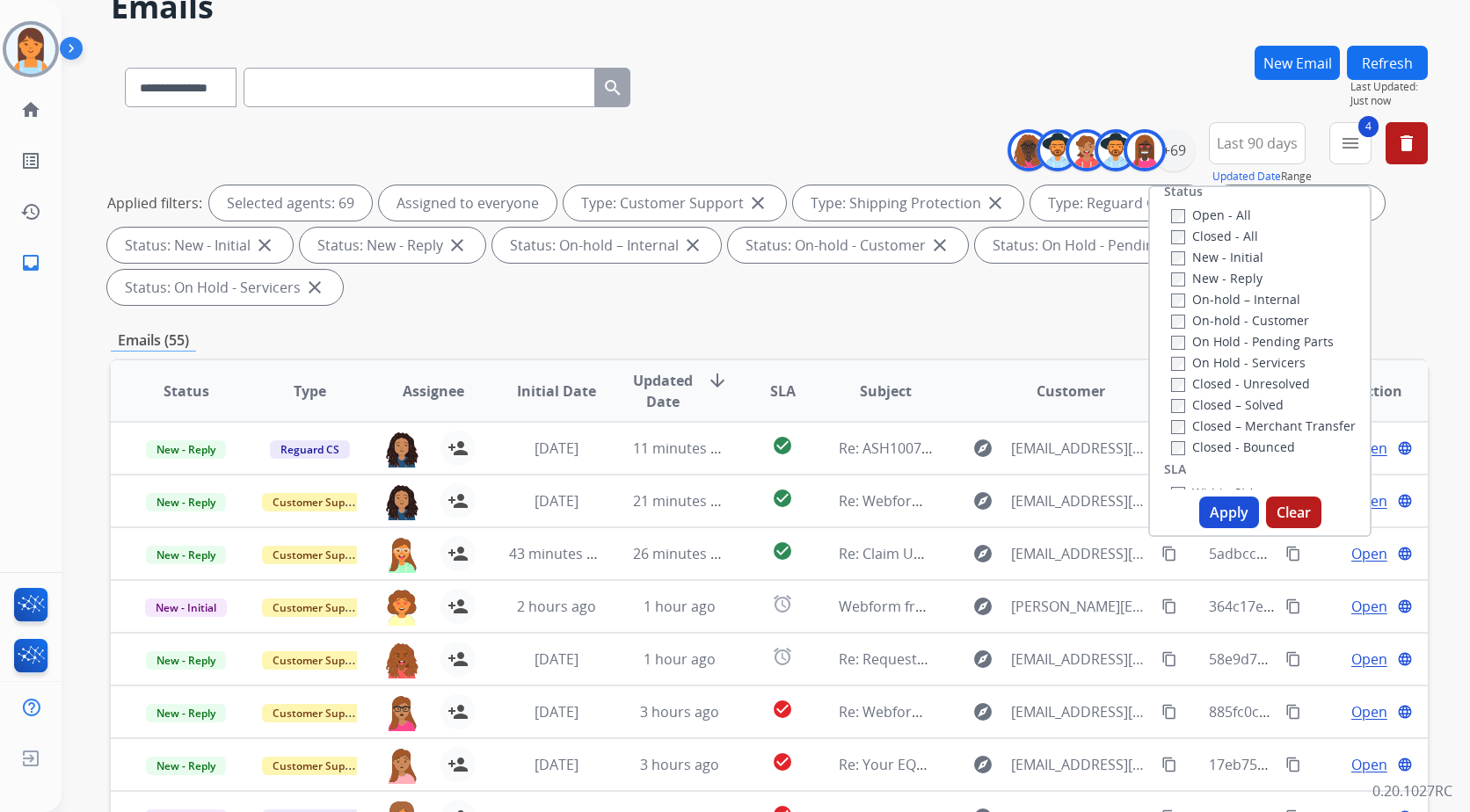
scroll to position [222, 0]
click at [1218, 282] on label "New - Initial" at bounding box center [1217, 285] width 92 height 17
click at [1213, 514] on button "Apply" at bounding box center [1229, 512] width 59 height 32
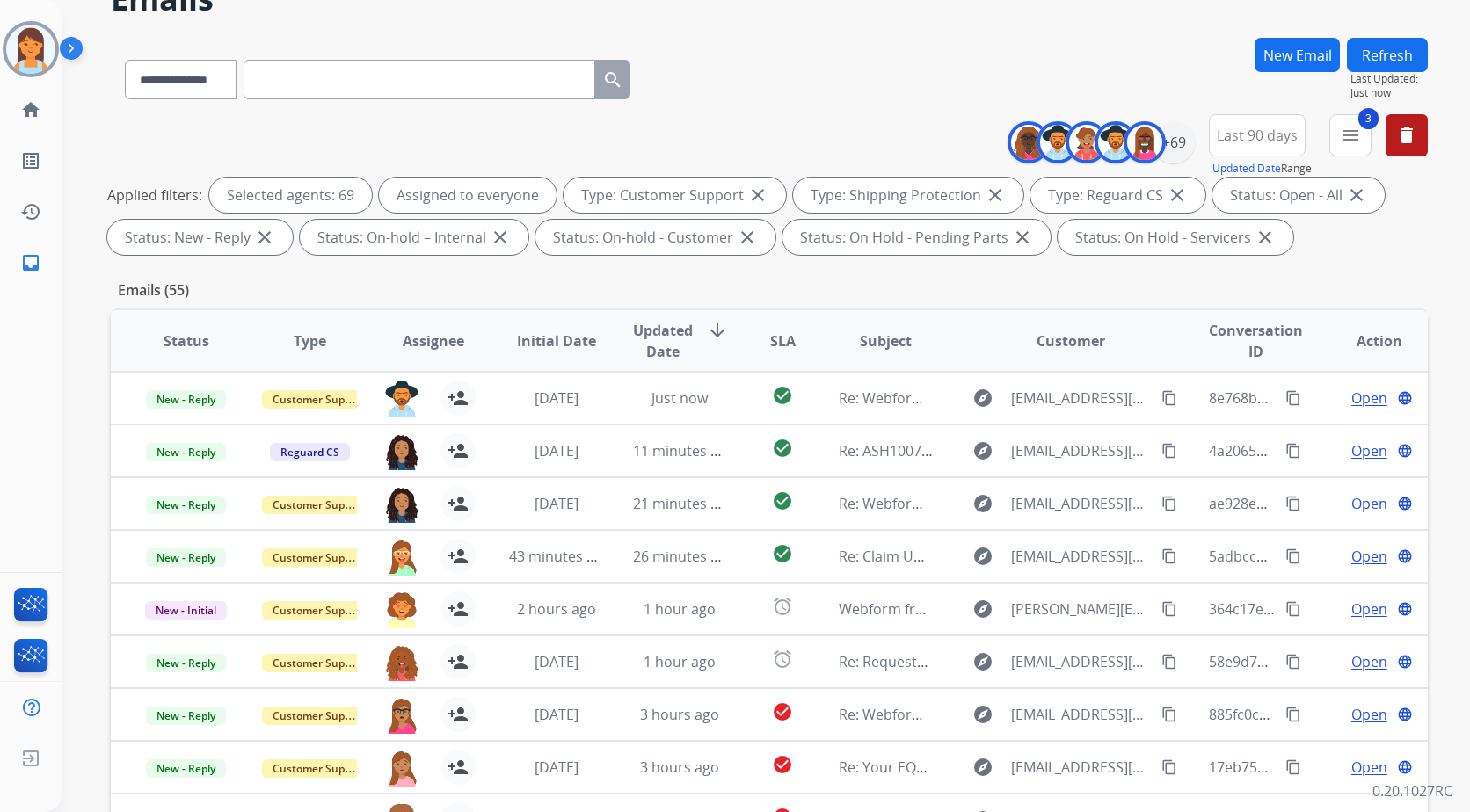
scroll to position [88, 0]
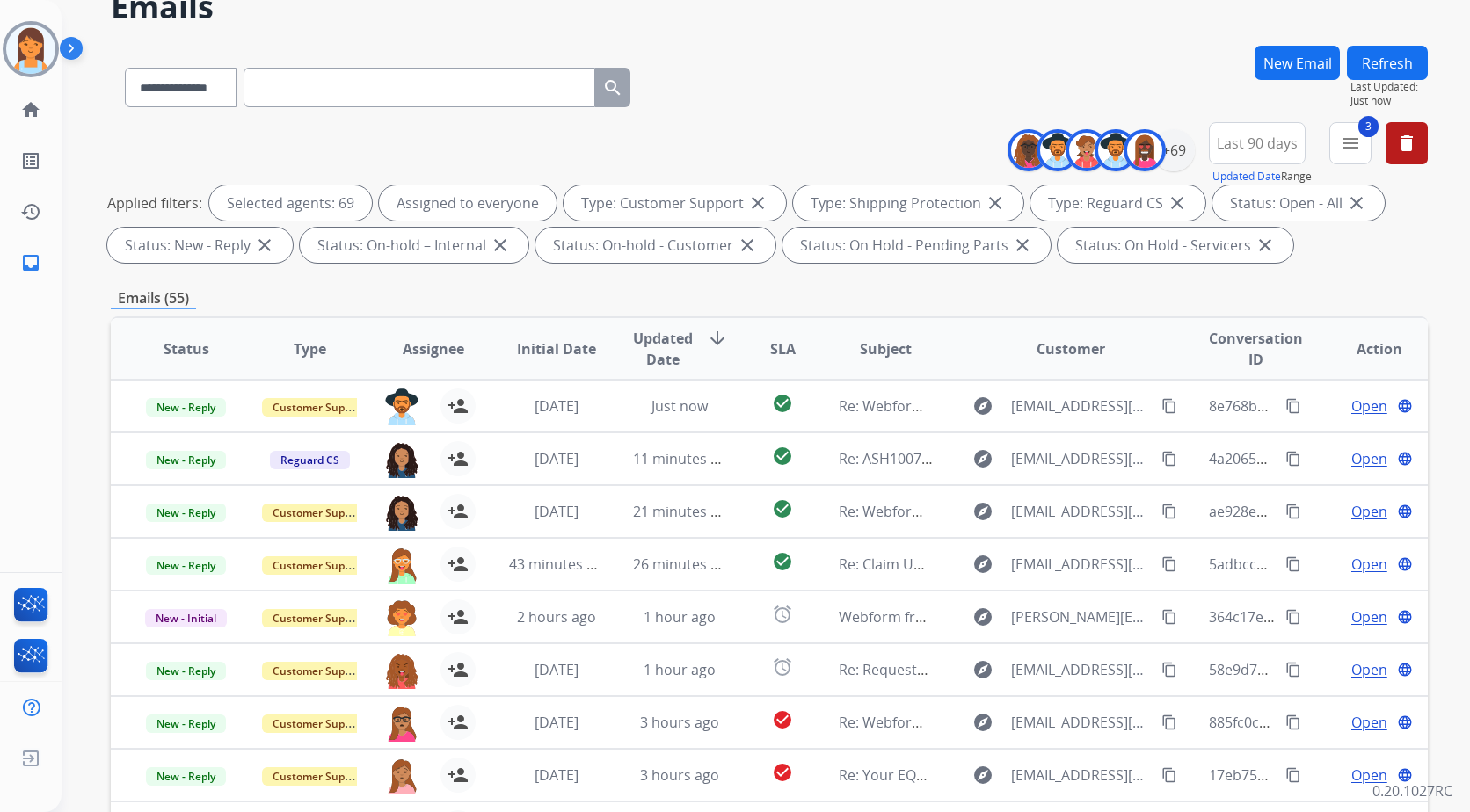
click at [1350, 144] on mat-icon "menu" at bounding box center [1350, 144] width 21 height 21
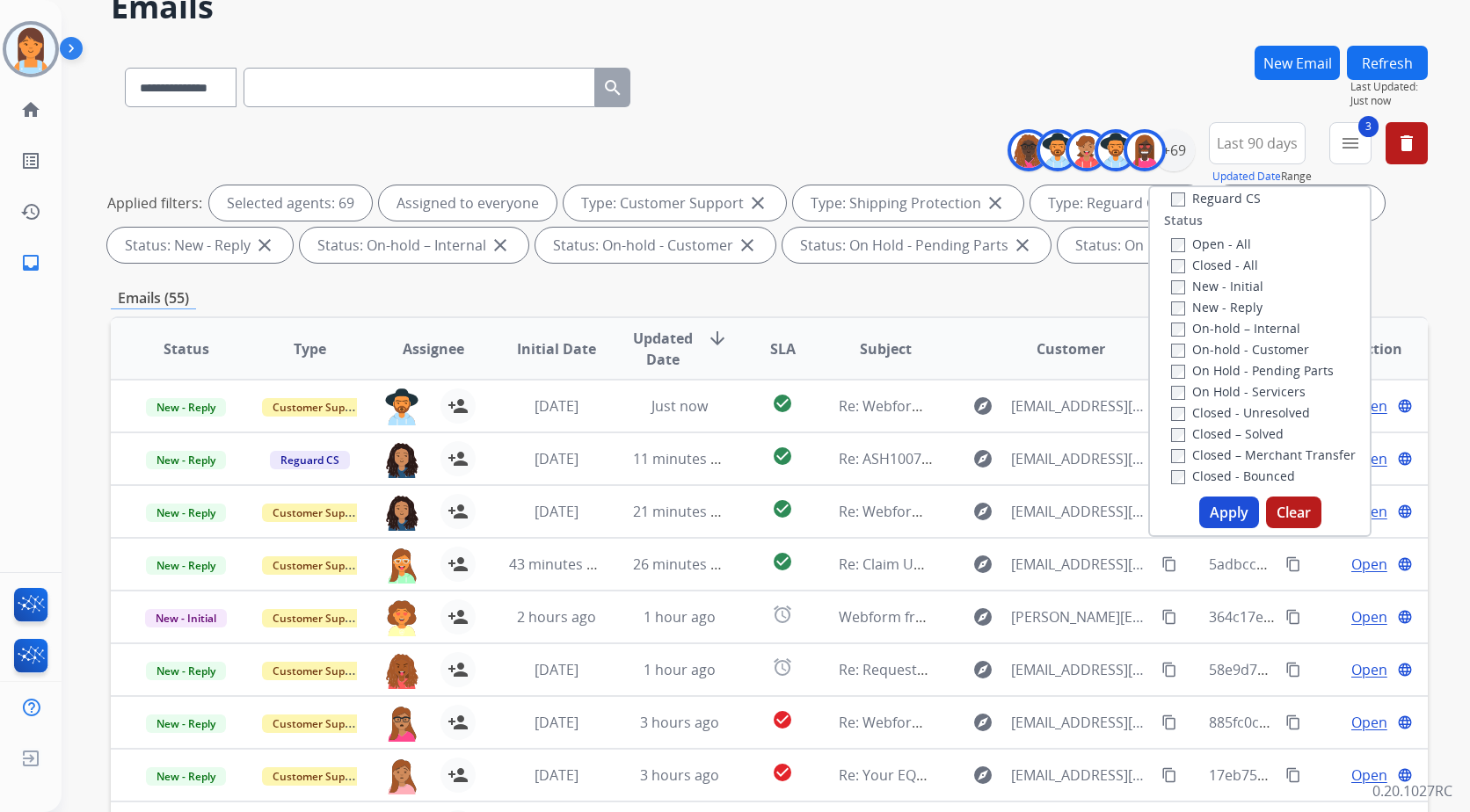
click at [1204, 519] on button "Apply" at bounding box center [1229, 512] width 59 height 32
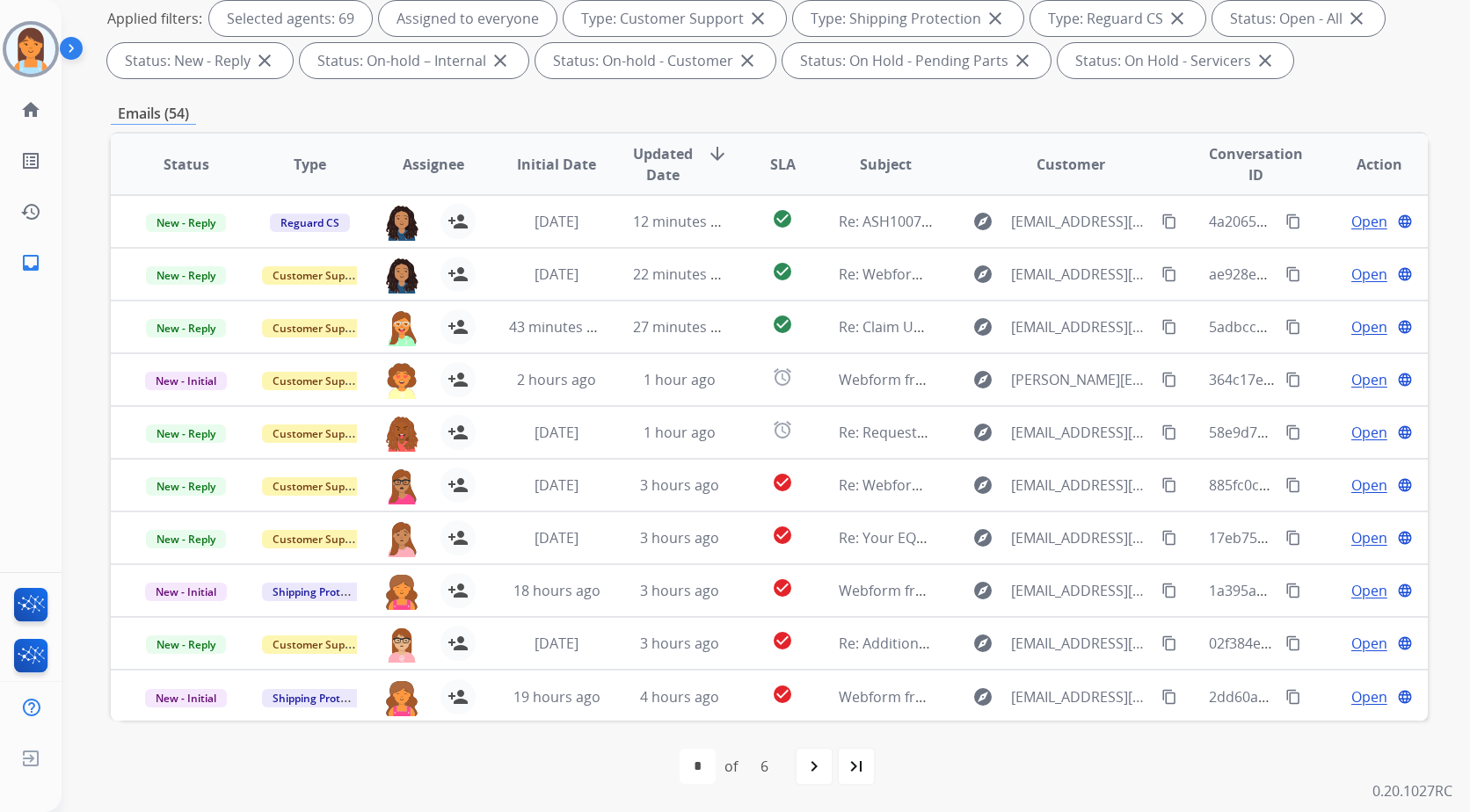
scroll to position [9, 0]
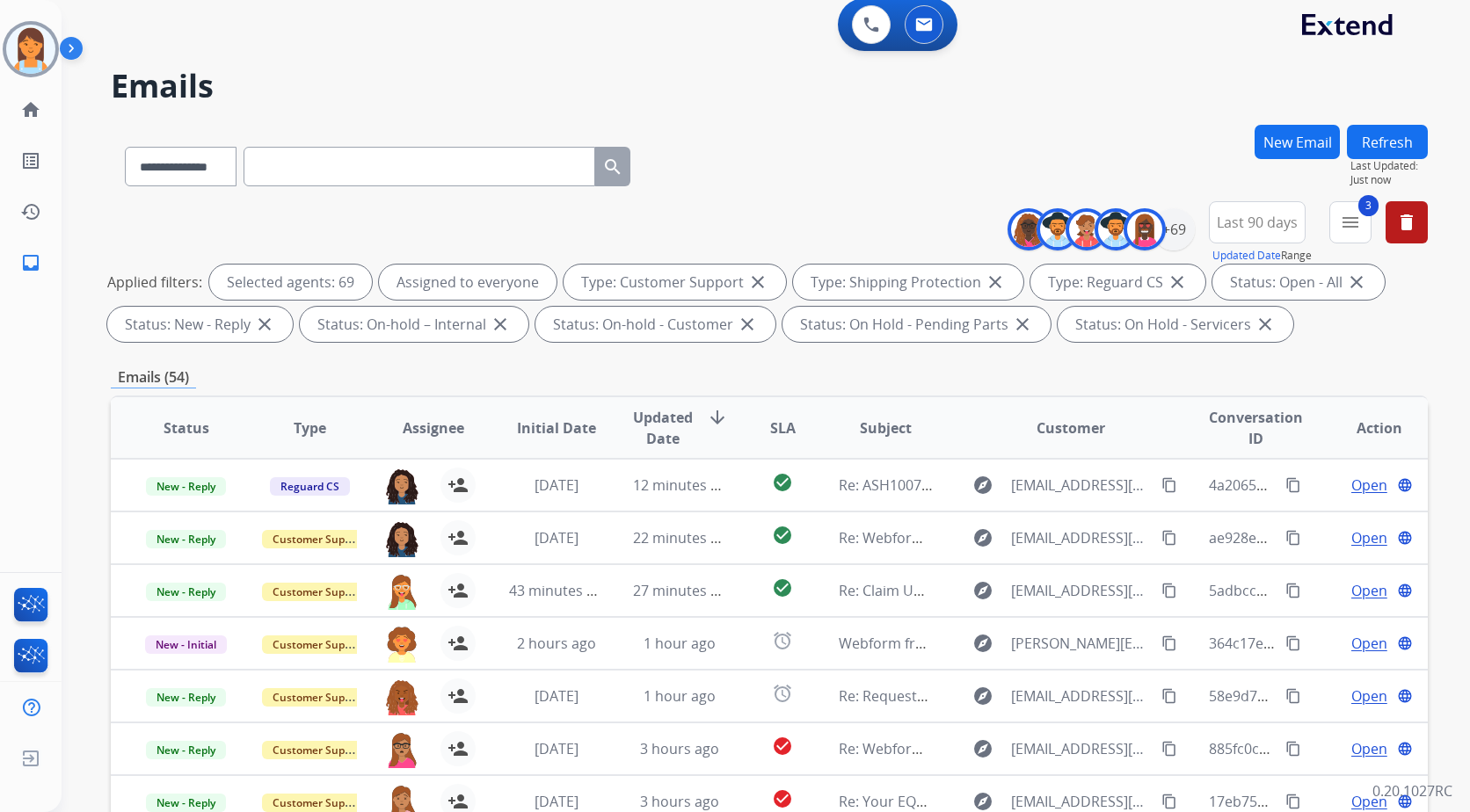
click at [500, 324] on mat-icon "close" at bounding box center [500, 324] width 21 height 21
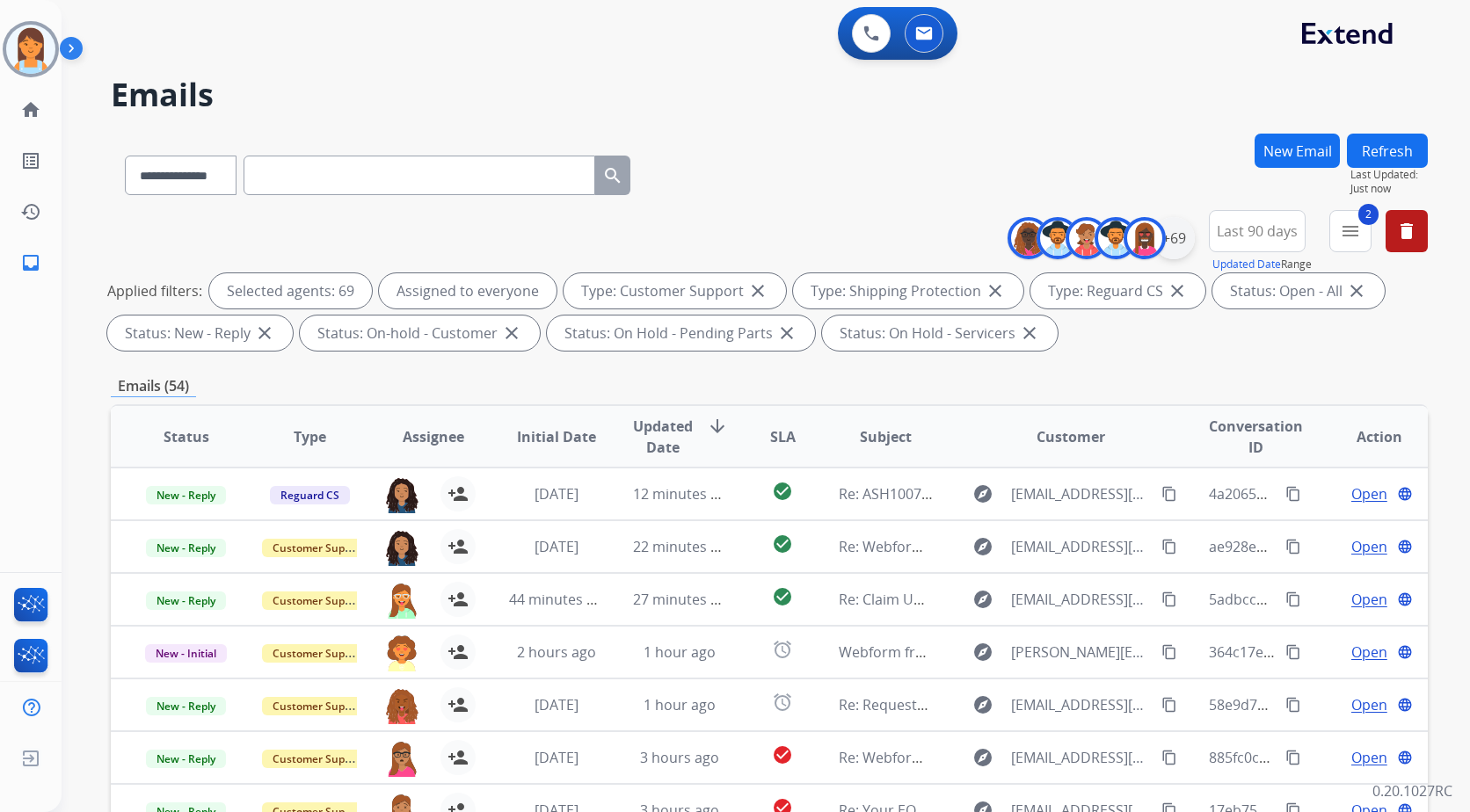
click at [1177, 248] on div "+69" at bounding box center [1174, 238] width 43 height 43
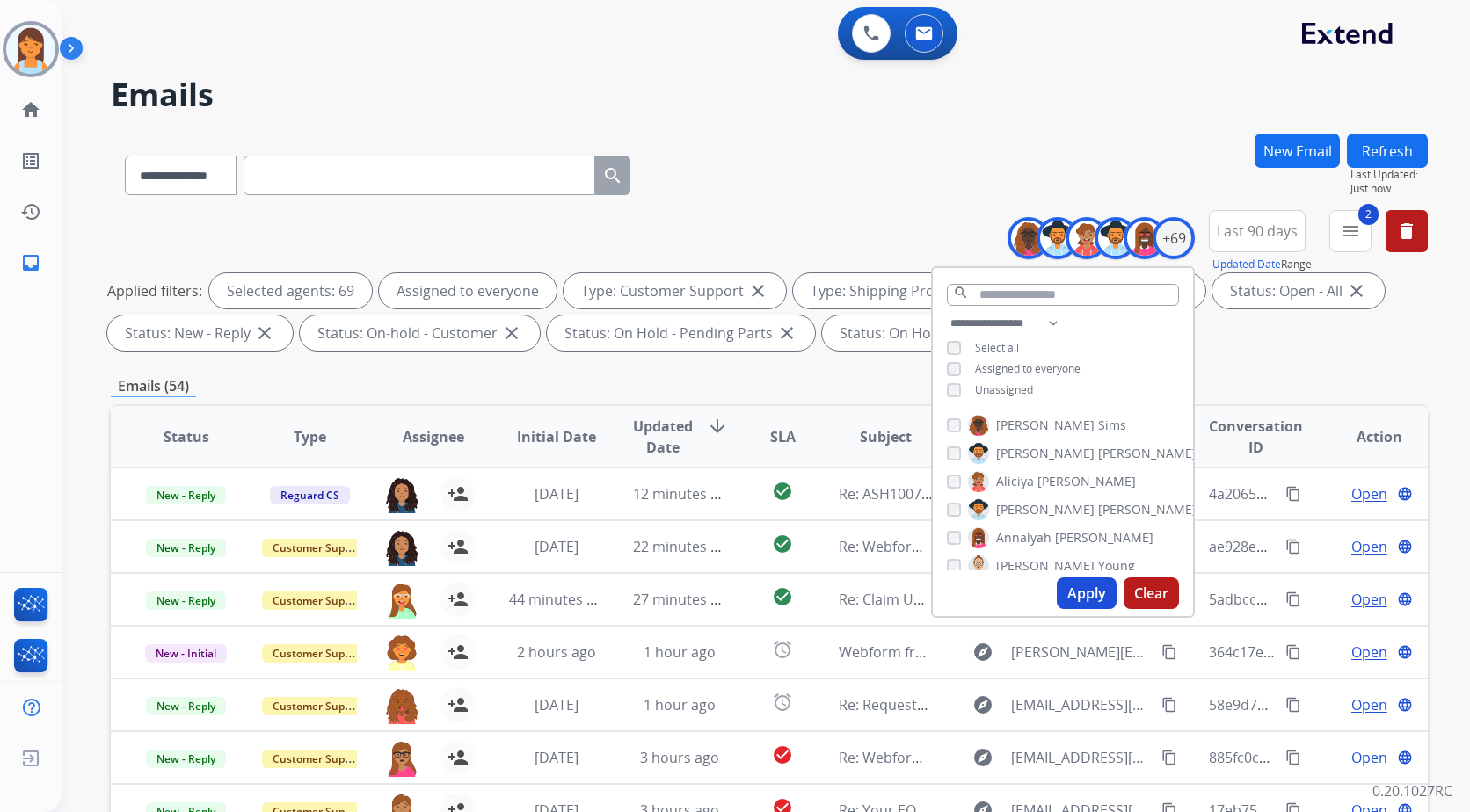
click at [1090, 592] on button "Apply" at bounding box center [1086, 593] width 59 height 32
drag, startPoint x: 769, startPoint y: 169, endPoint x: 768, endPoint y: 212, distance: 43.0
click at [770, 169] on div "**********" at bounding box center [769, 172] width 1317 height 76
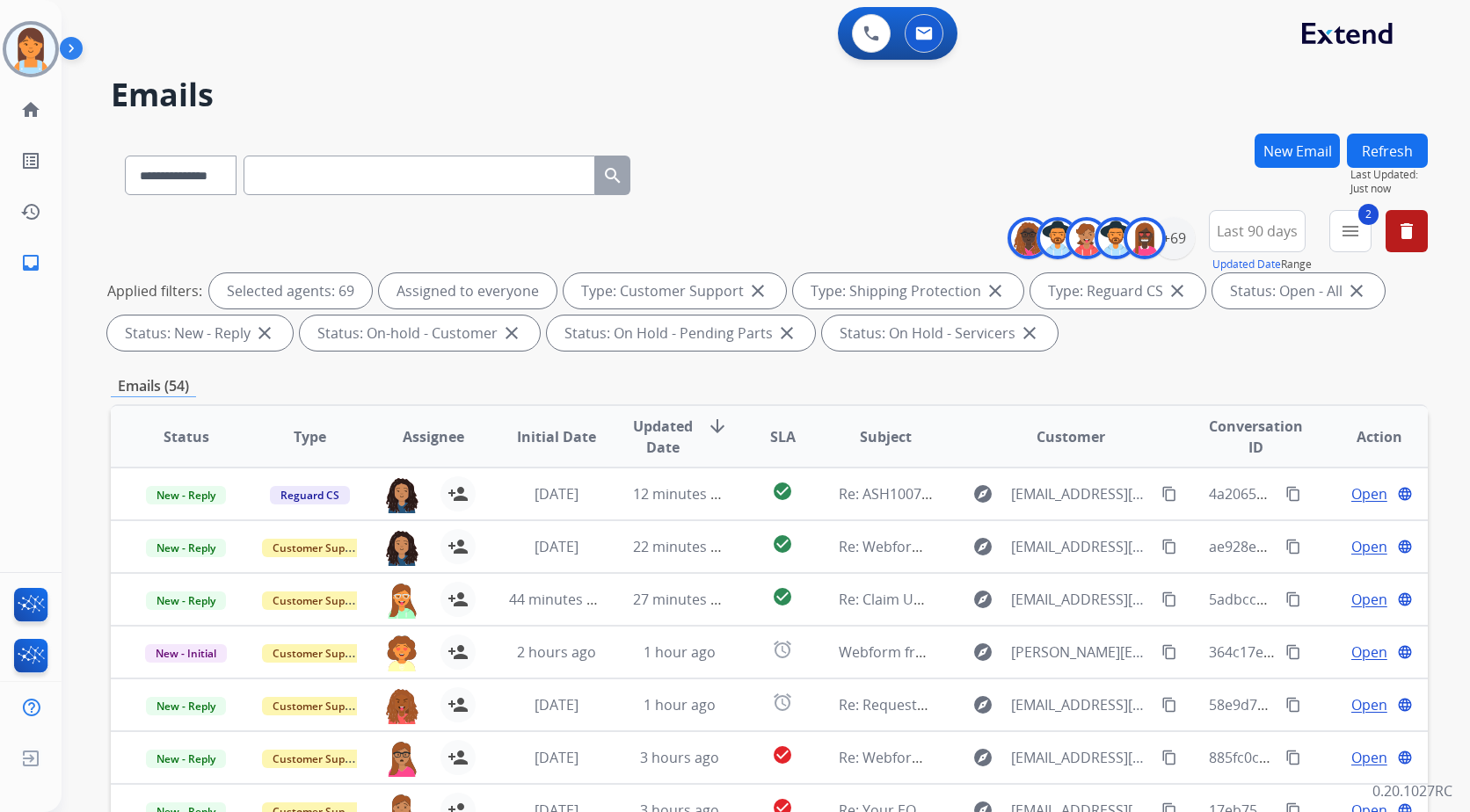
scroll to position [2, 0]
click at [1357, 223] on mat-icon "menu" at bounding box center [1350, 231] width 21 height 21
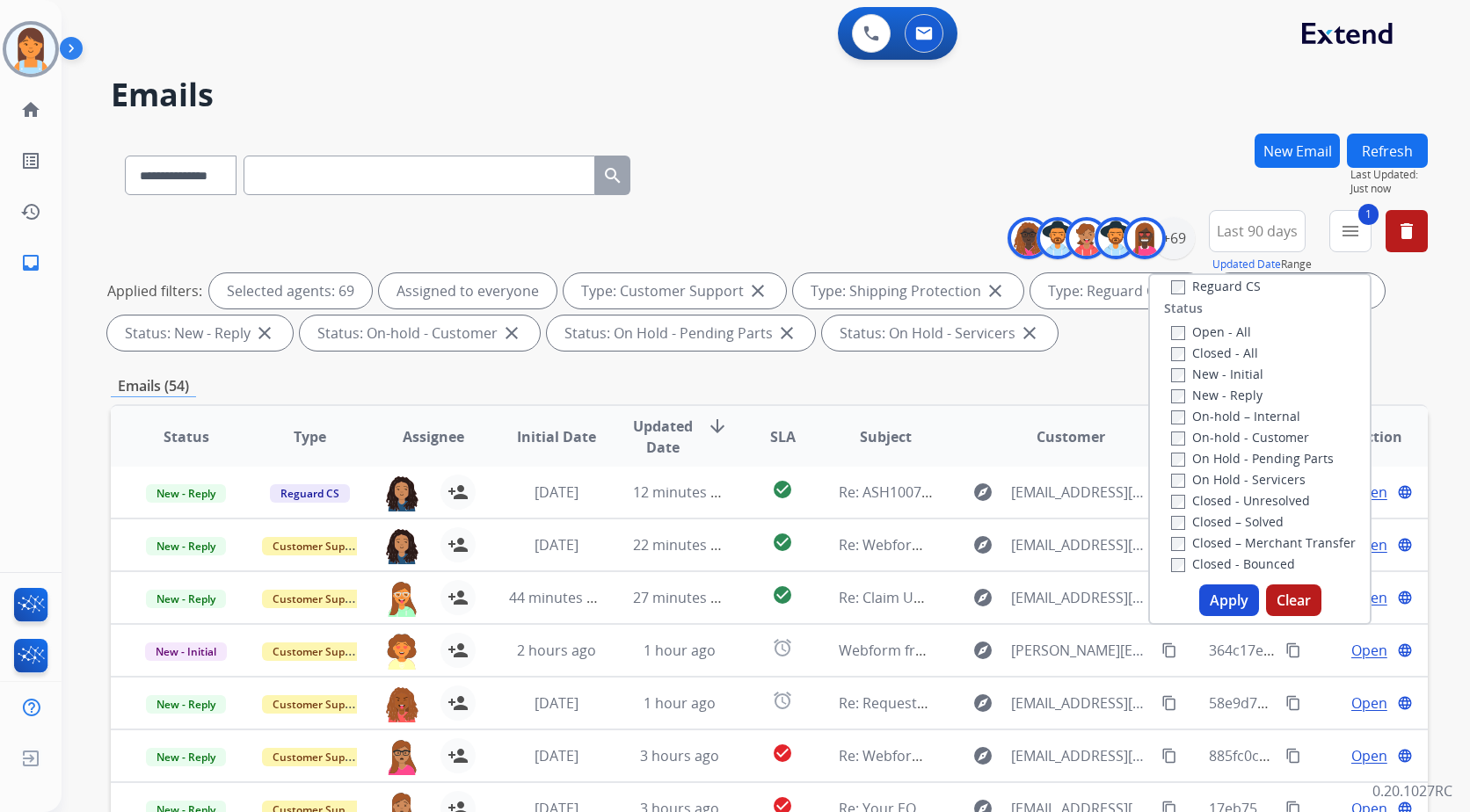
click at [1175, 394] on label "New - Reply" at bounding box center [1216, 394] width 91 height 17
click at [1217, 602] on button "Apply" at bounding box center [1229, 600] width 59 height 32
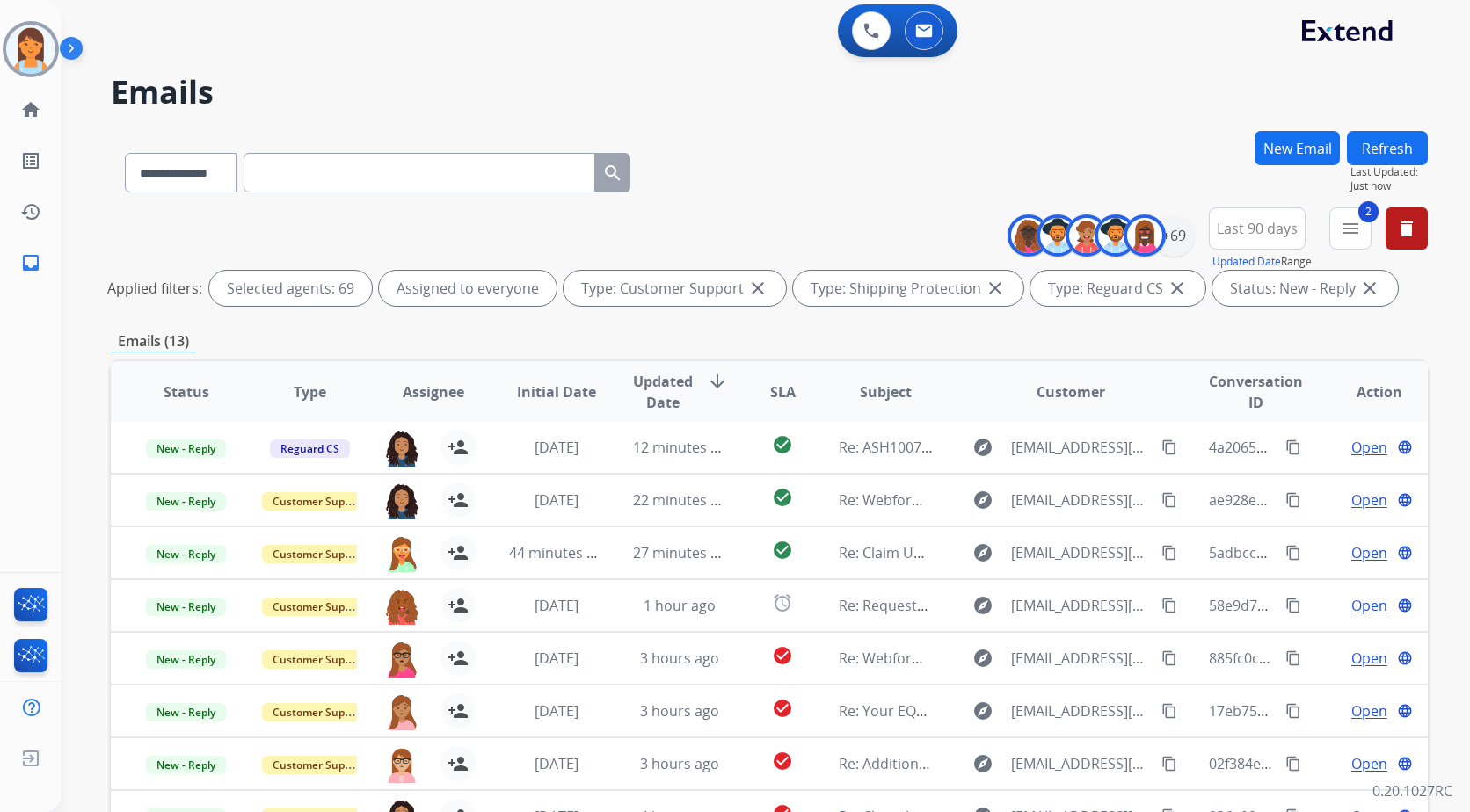
scroll to position [0, 0]
